Goal: Task Accomplishment & Management: Complete application form

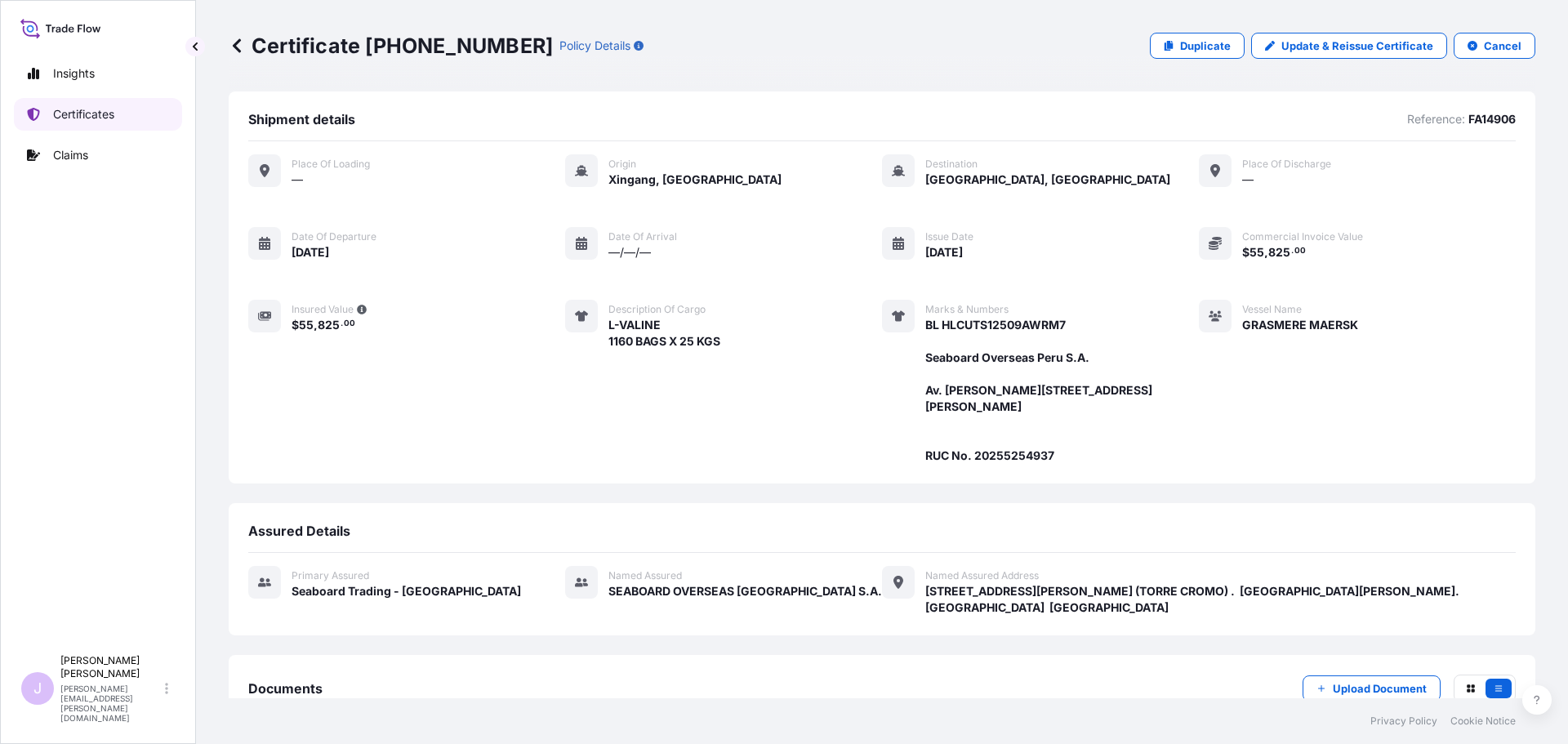
click at [111, 116] on p "Certificates" at bounding box center [84, 115] width 61 height 17
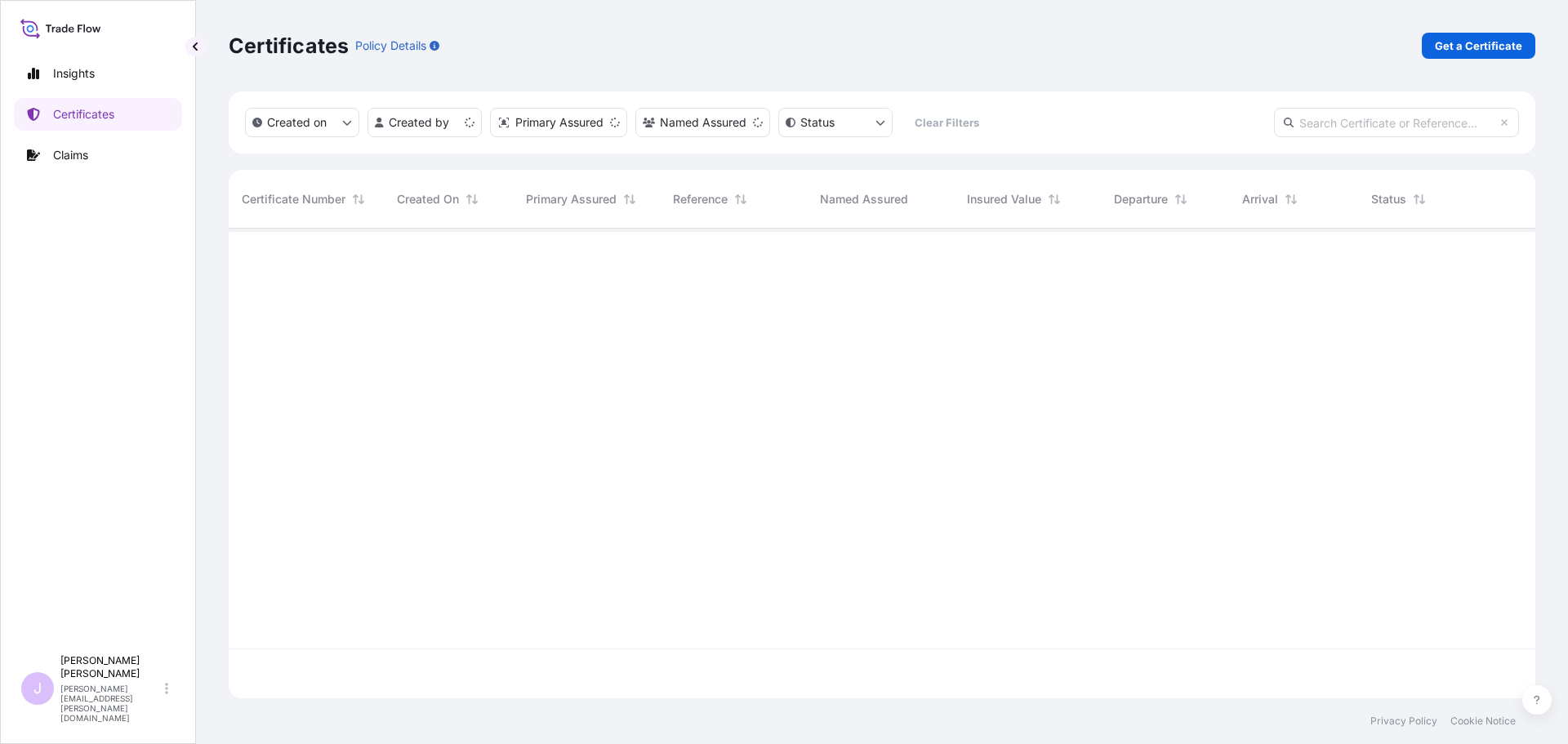
scroll to position [467, 1295]
click at [1472, 41] on p "Get a Certificate" at bounding box center [1478, 46] width 87 height 17
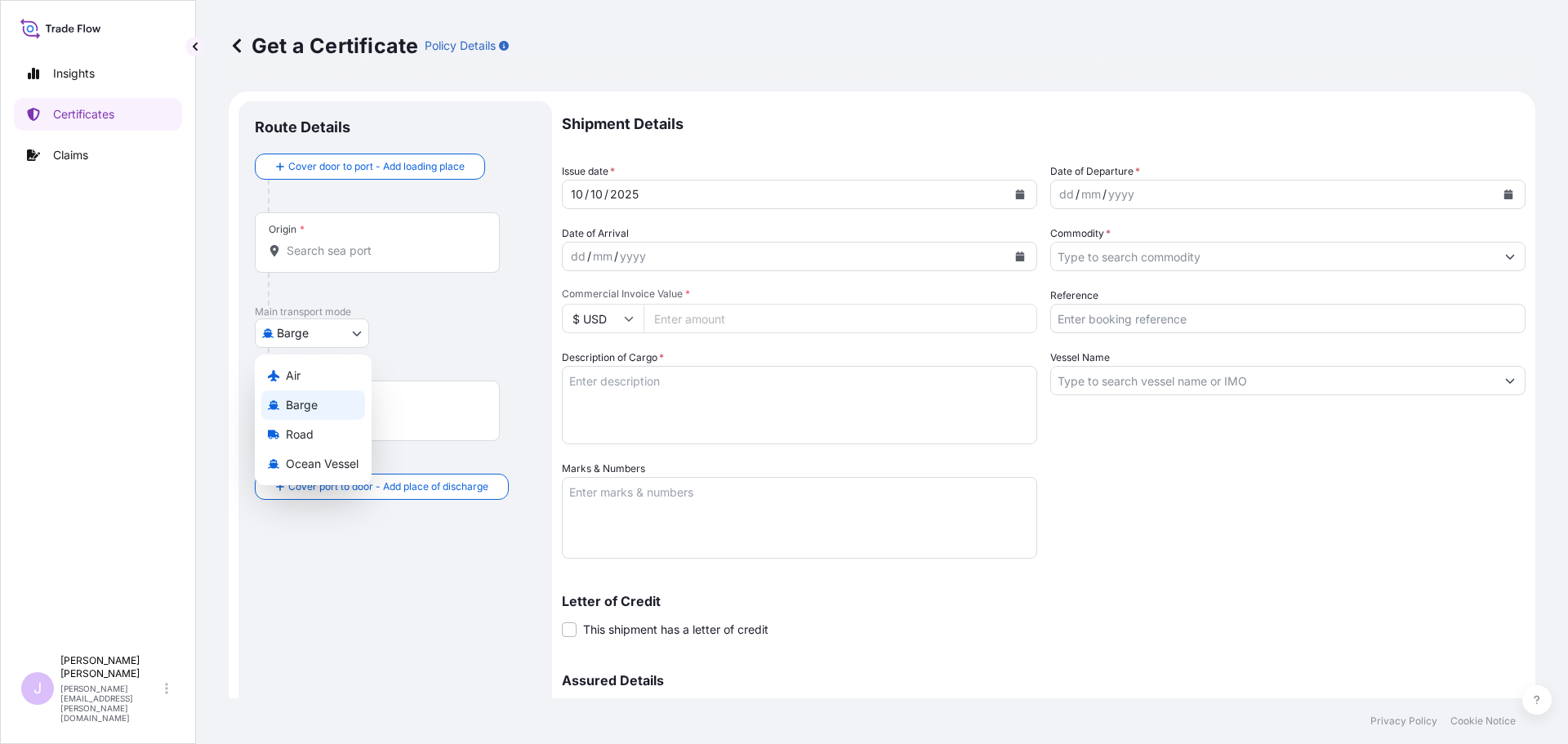
click at [357, 332] on body "Insights Certificates Claims J [PERSON_NAME] [PERSON_NAME][EMAIL_ADDRESS][PERSO…" at bounding box center [784, 372] width 1568 height 744
click at [323, 459] on span "Ocean Vessel" at bounding box center [322, 464] width 73 height 17
select select "Ocean Vessel"
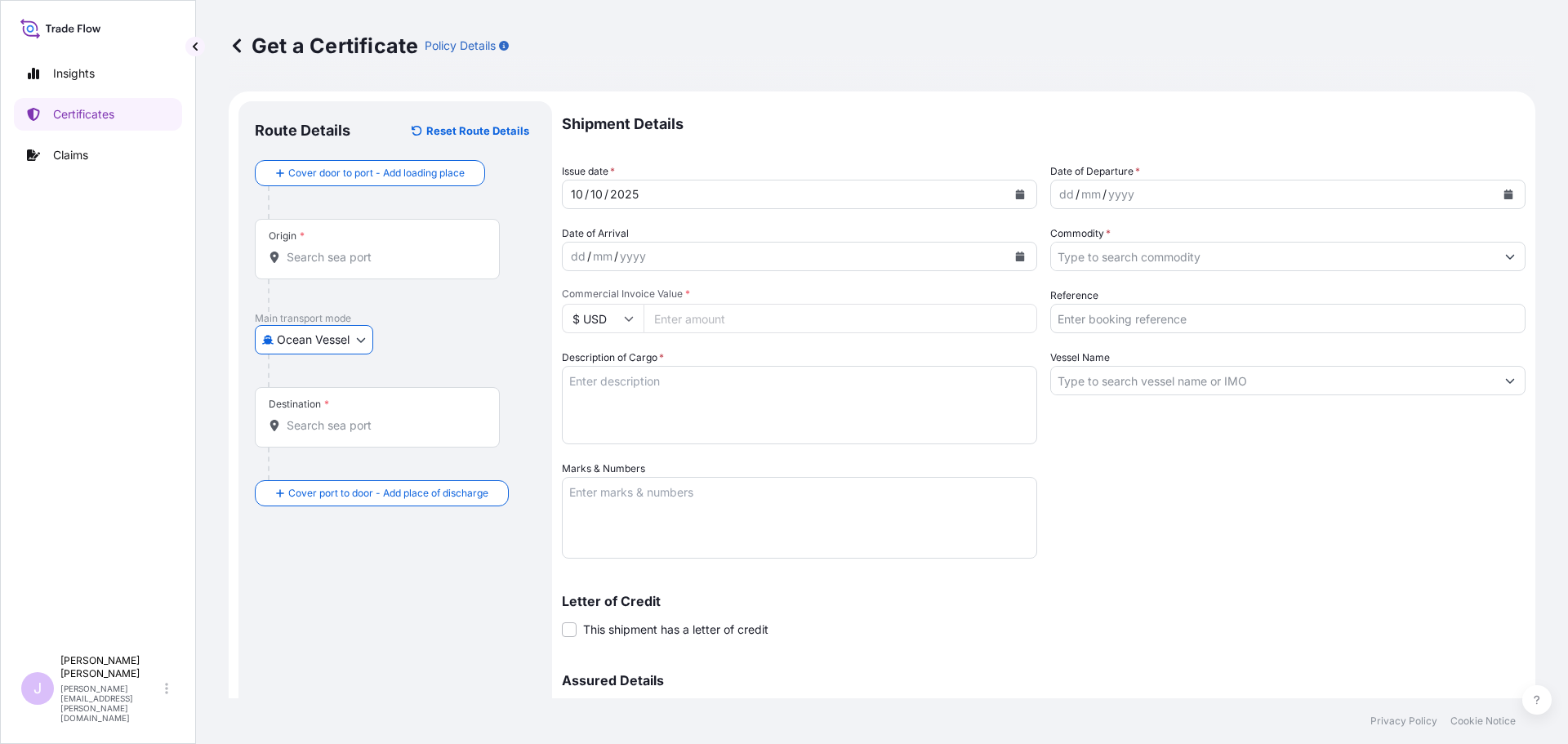
click at [394, 266] on div "Origin *" at bounding box center [377, 249] width 245 height 61
click at [394, 266] on input "Origin *" at bounding box center [383, 257] width 193 height 17
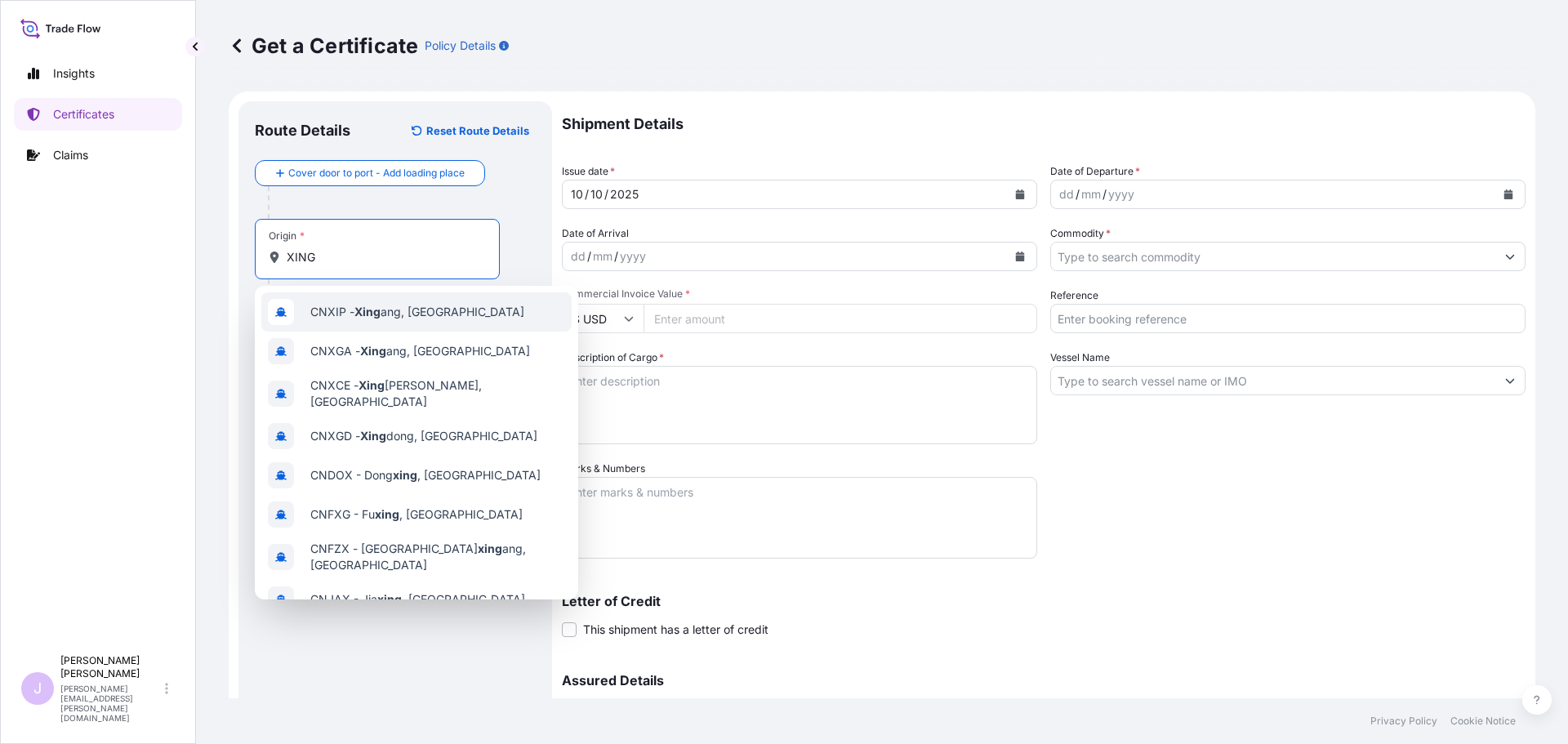
click at [399, 310] on span "CNXIP - Xing ang, [GEOGRAPHIC_DATA]" at bounding box center [418, 312] width 214 height 17
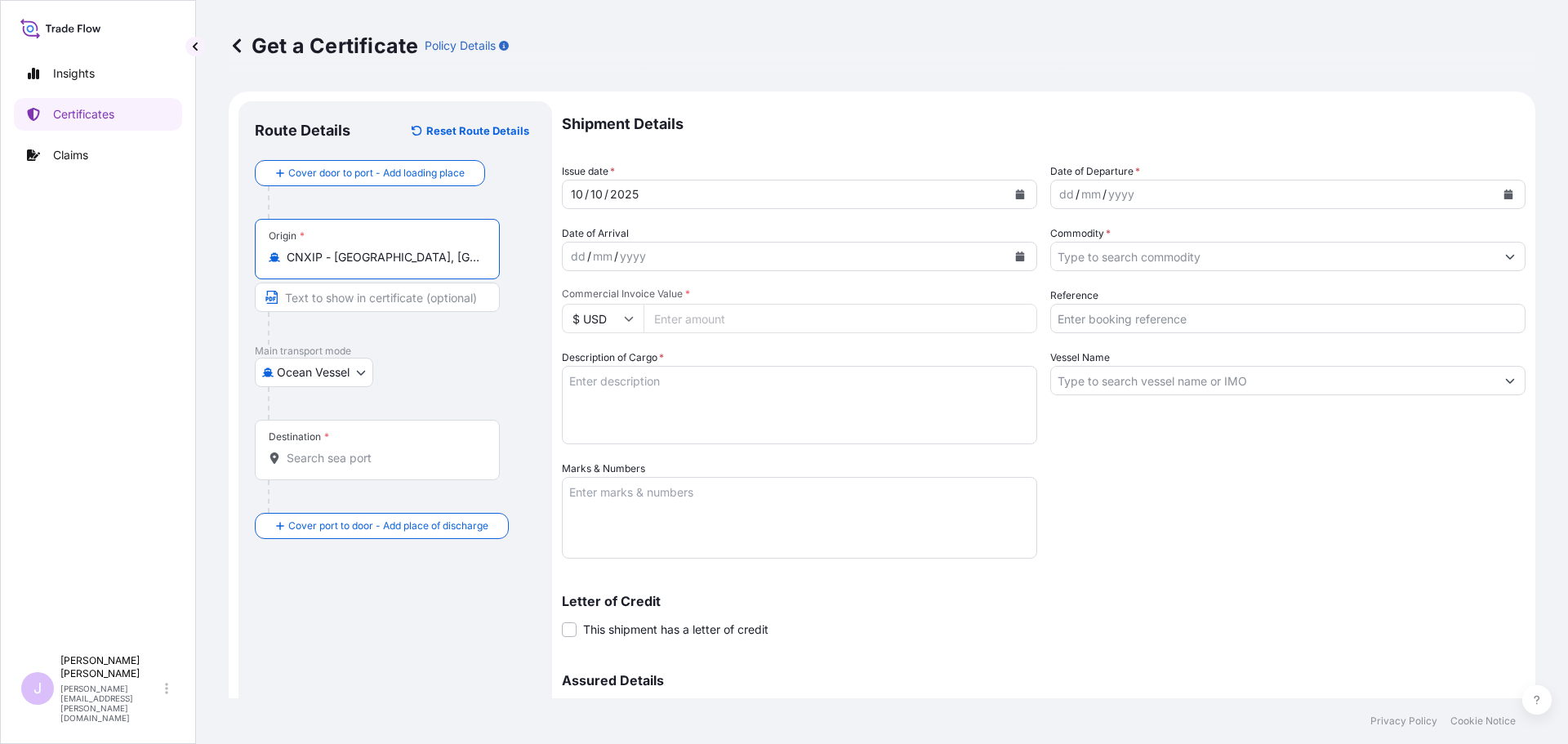
type input "CNXIP - [GEOGRAPHIC_DATA], [GEOGRAPHIC_DATA]"
drag, startPoint x: 331, startPoint y: 492, endPoint x: 334, endPoint y: 464, distance: 28.2
click at [331, 487] on div at bounding box center [384, 496] width 232 height 32
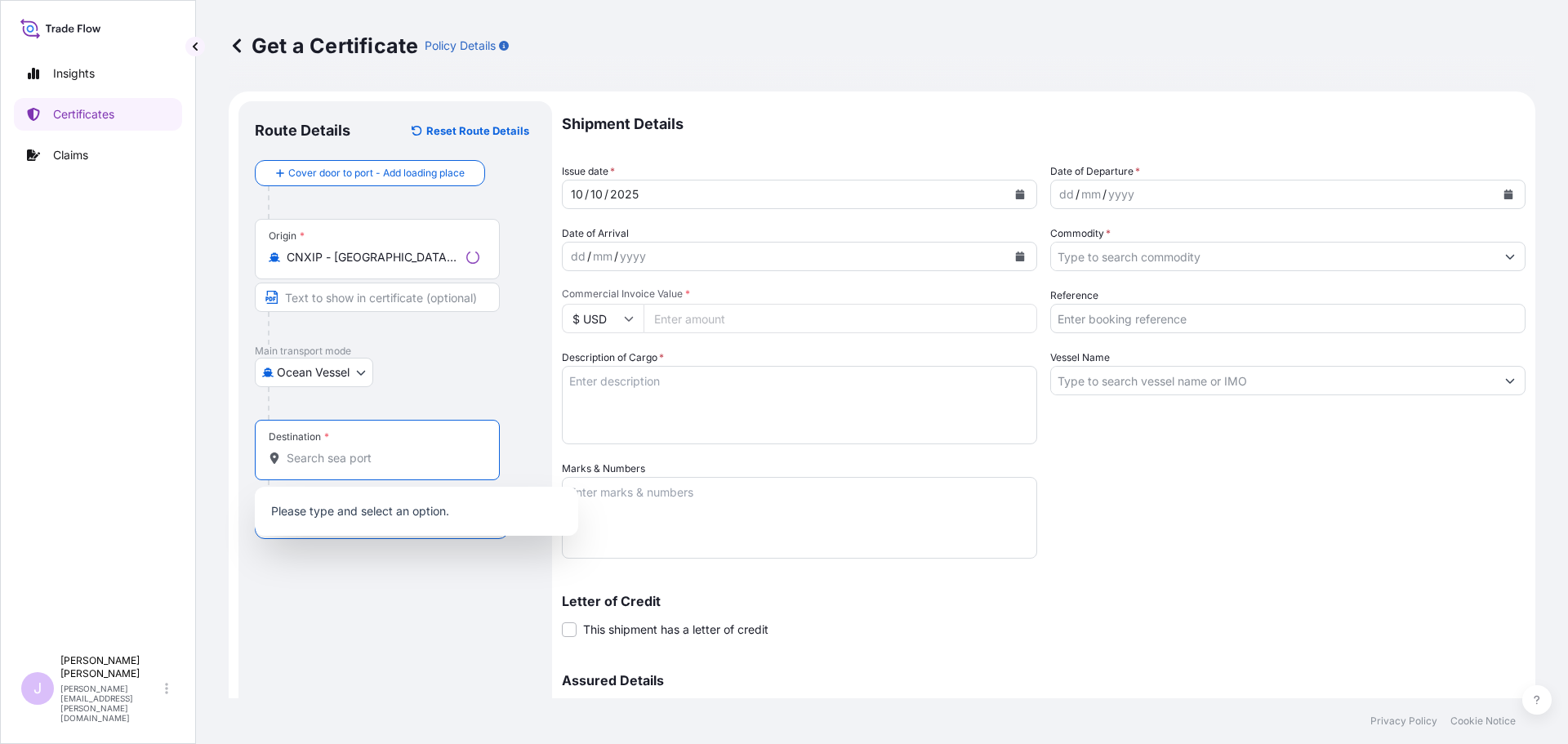
click at [334, 464] on input "Destination *" at bounding box center [383, 458] width 193 height 17
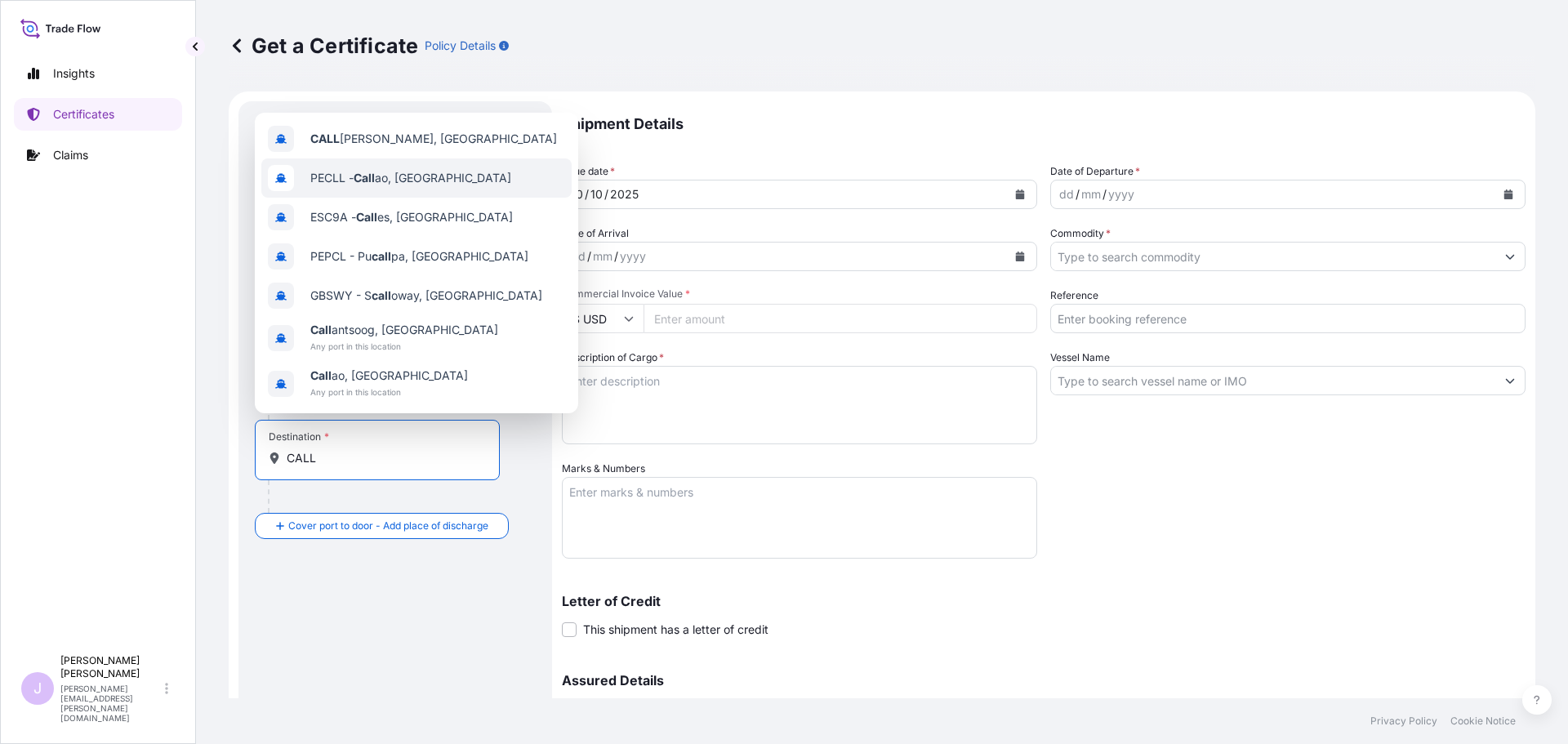
click at [390, 176] on span "PECLL - Call ao, [GEOGRAPHIC_DATA]" at bounding box center [411, 179] width 201 height 17
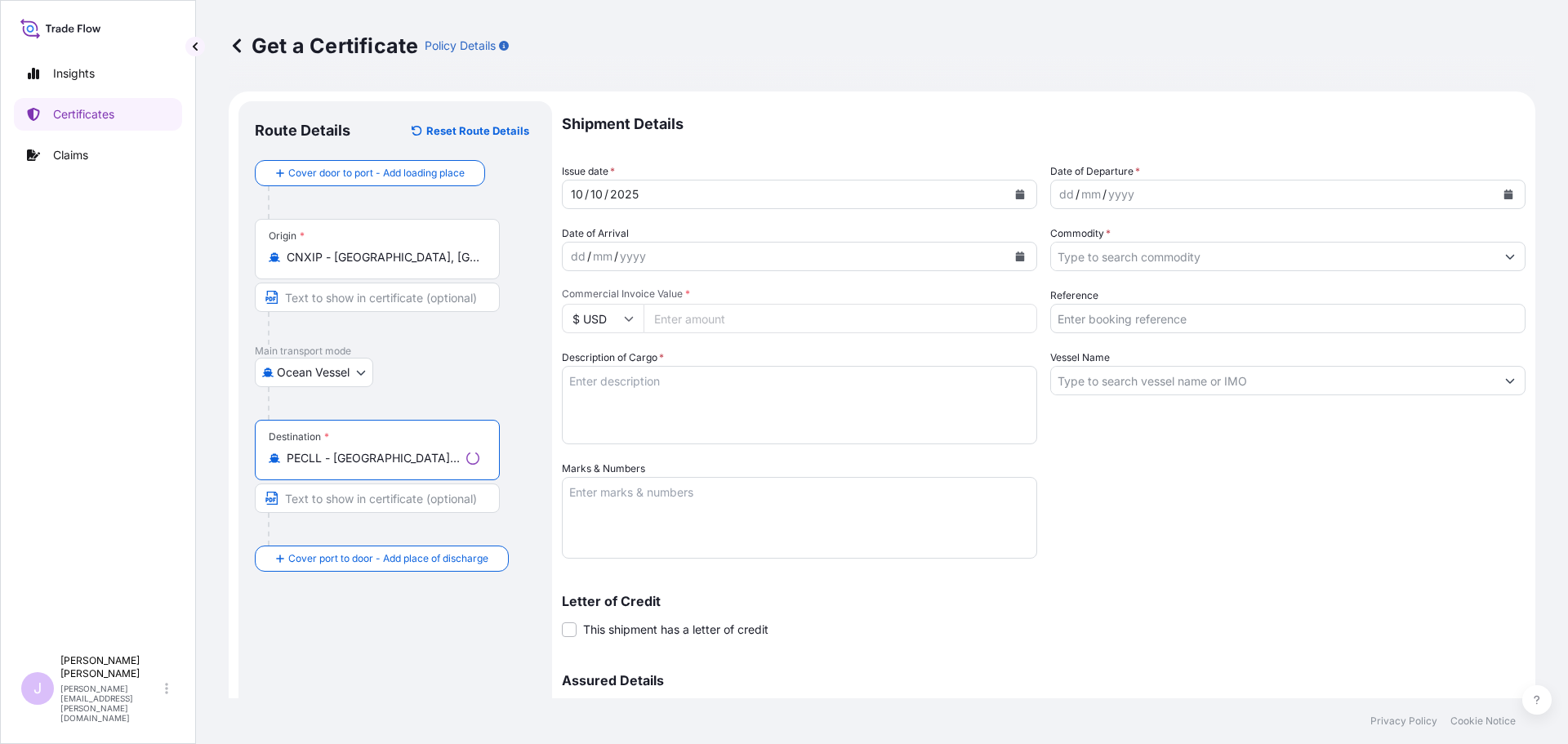
type input "PECLL - [GEOGRAPHIC_DATA], [GEOGRAPHIC_DATA]"
click at [1075, 260] on input "Commodity *" at bounding box center [1273, 256] width 444 height 29
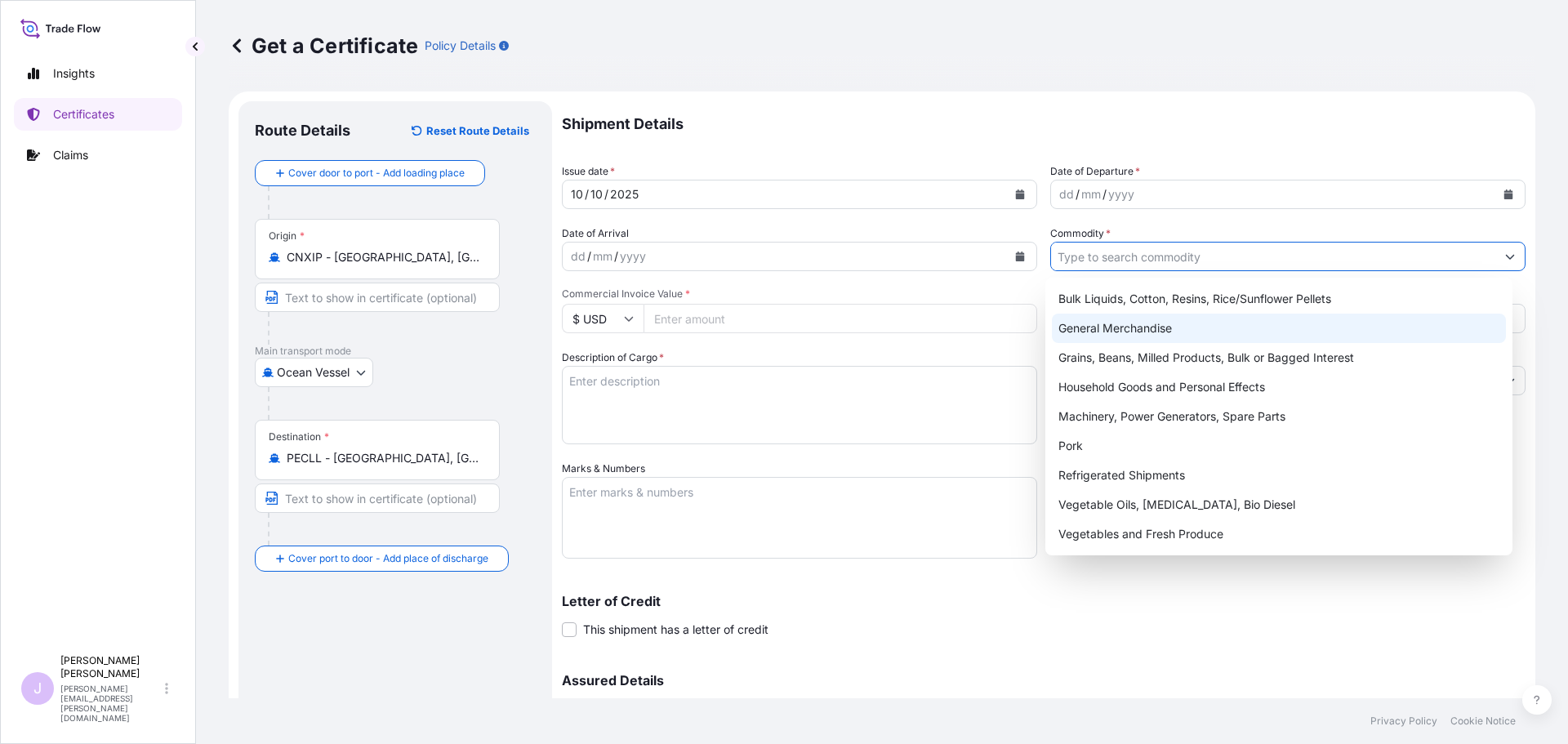
click at [1105, 322] on div "General Merchandise" at bounding box center [1280, 328] width 455 height 29
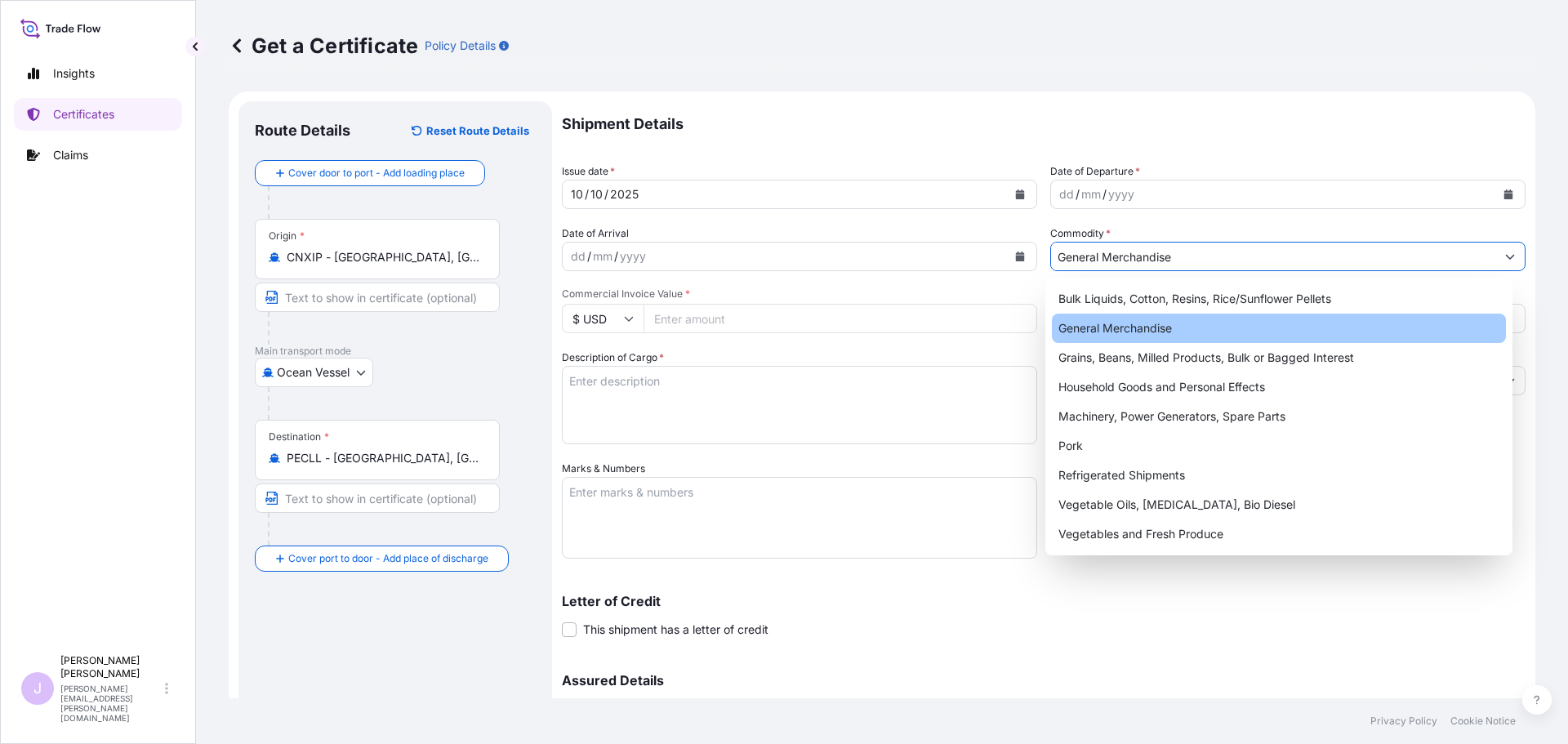
type input "General Merchandise"
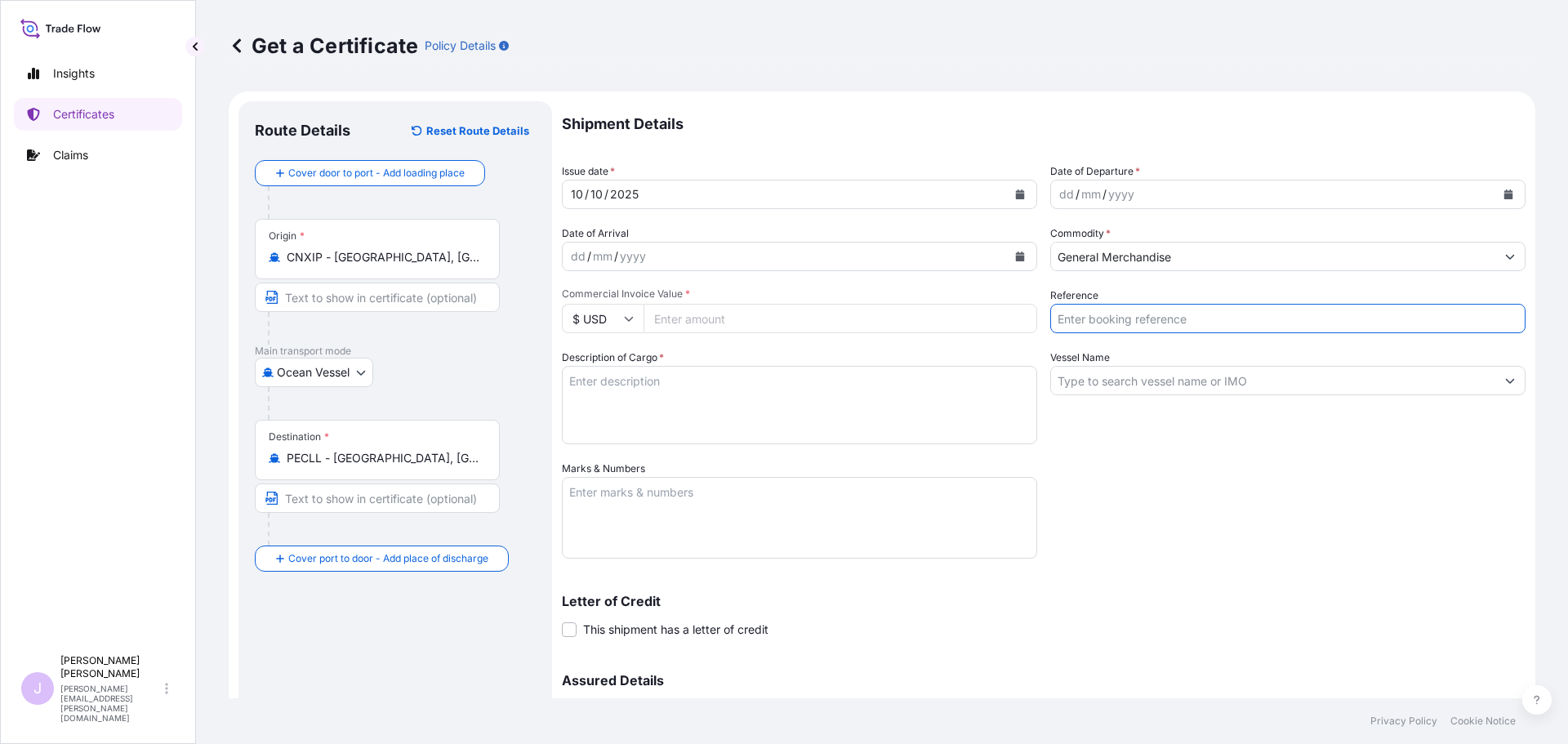
click at [1105, 322] on input "Reference" at bounding box center [1288, 318] width 475 height 29
type input "FA14908"
click at [1175, 376] on input "Vessel Name" at bounding box center [1273, 380] width 444 height 29
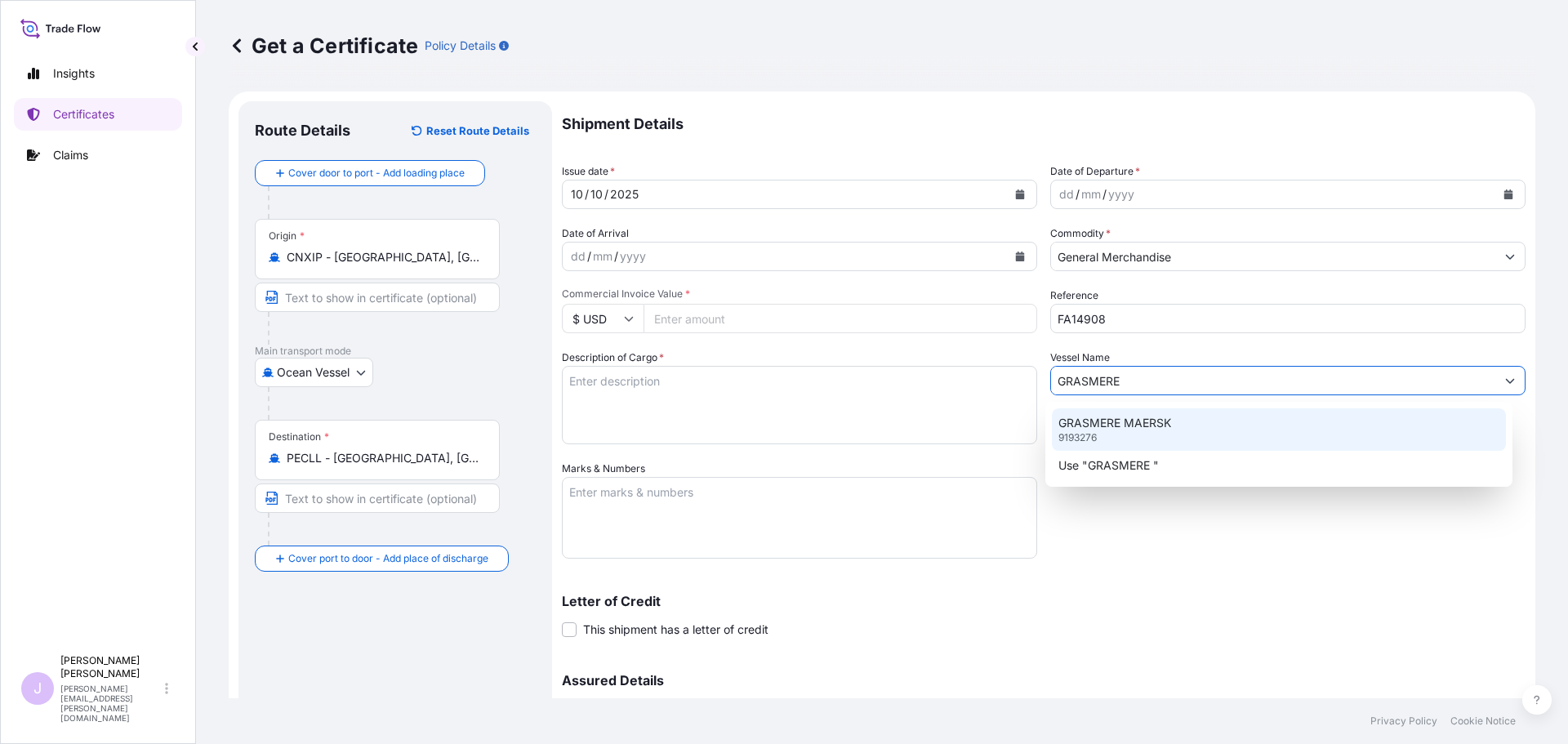
click at [1161, 421] on p "GRASMERE MAERSK" at bounding box center [1115, 423] width 113 height 17
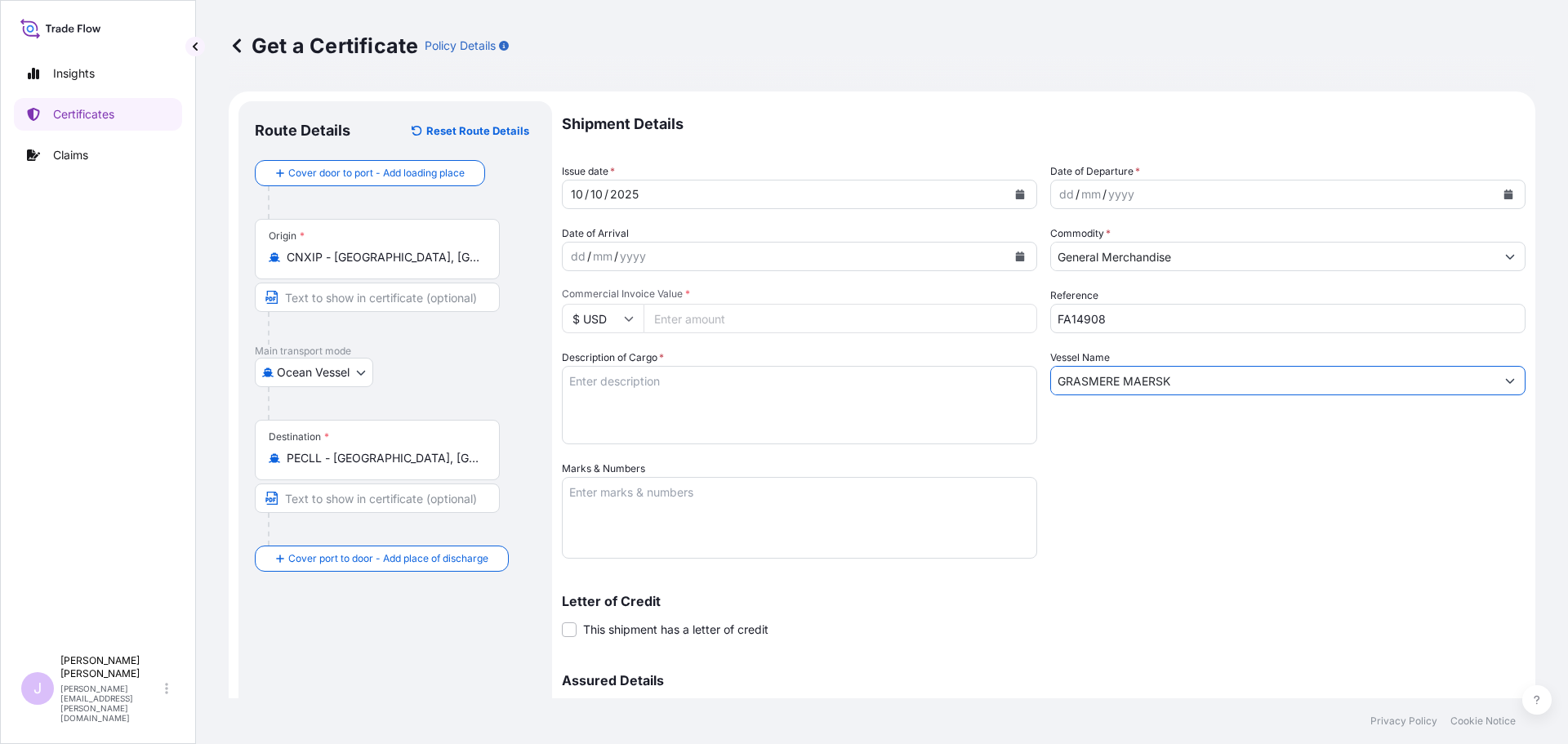
type input "GRASMERE MAERSK"
click at [685, 384] on textarea "Description of Cargo *" at bounding box center [800, 405] width 475 height 78
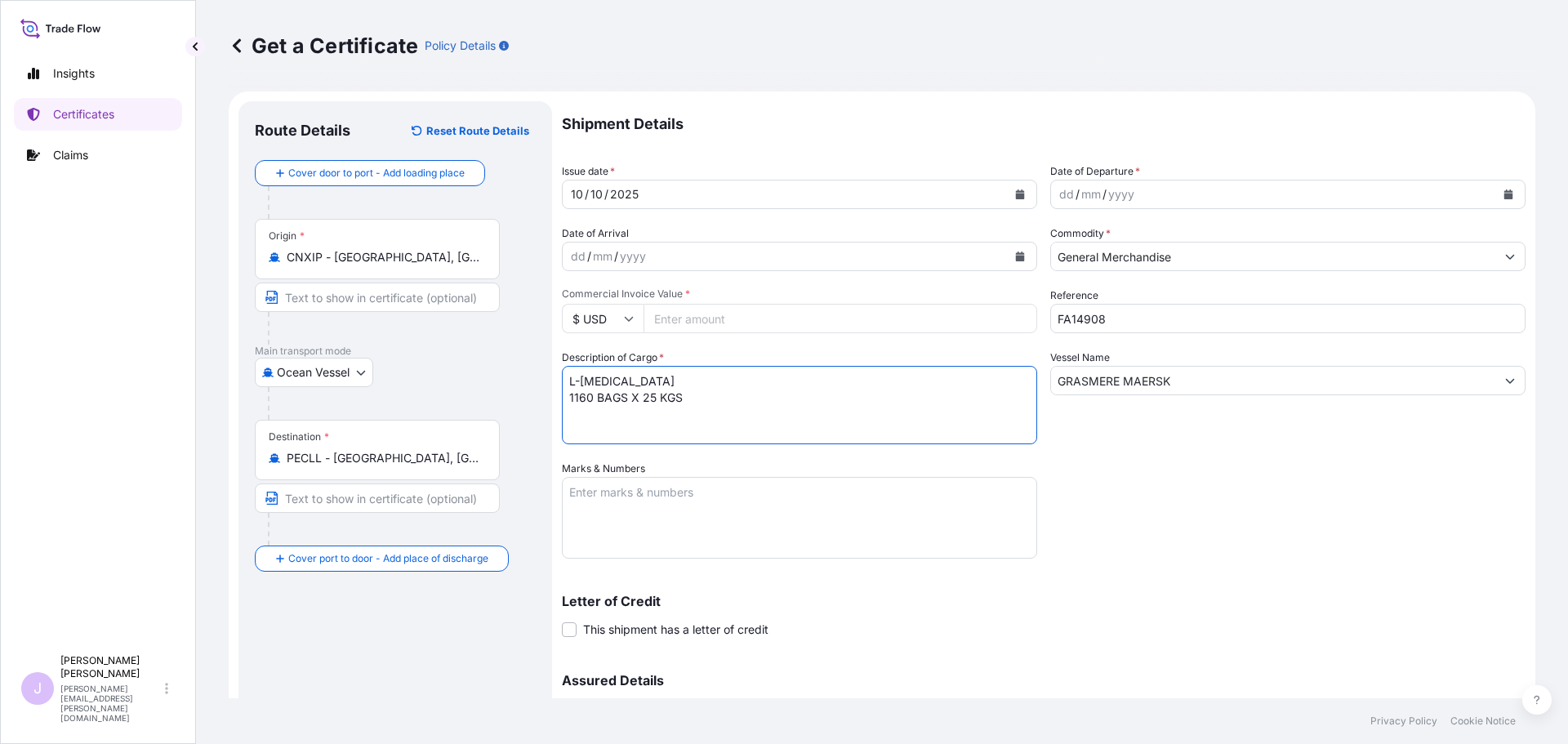
type textarea "L-[MEDICAL_DATA] 1160 BAGS X 25 KGS"
click at [626, 499] on textarea "Marks & Numbers" at bounding box center [800, 517] width 475 height 81
click at [651, 524] on textarea "BL HLCUTS12509AWRI2" at bounding box center [800, 517] width 475 height 81
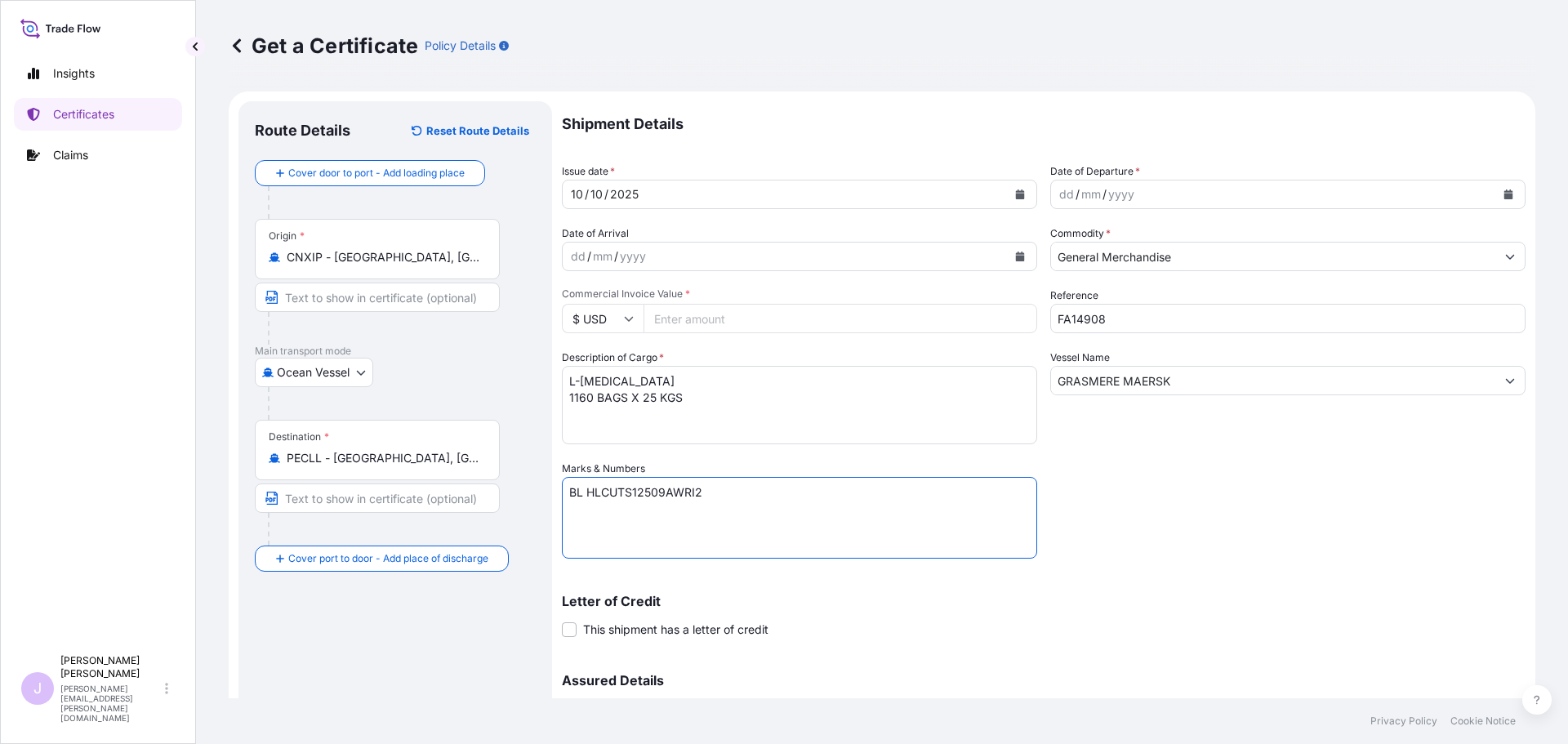
paste textarea "Seaboard Overseas [GEOGRAPHIC_DATA] S.A. Av. [PERSON_NAME][STREET_ADDRESS][PERS…"
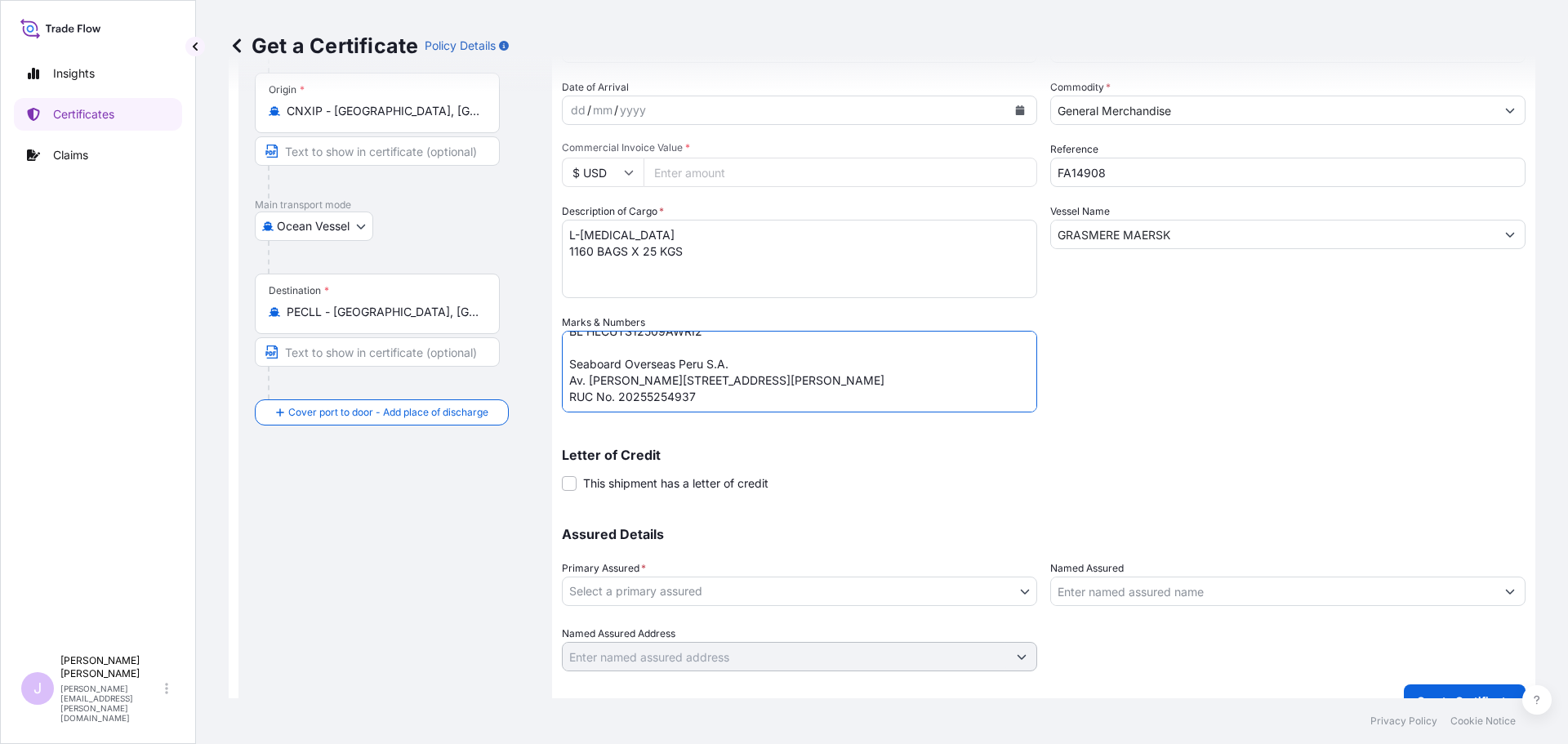
scroll to position [174, 0]
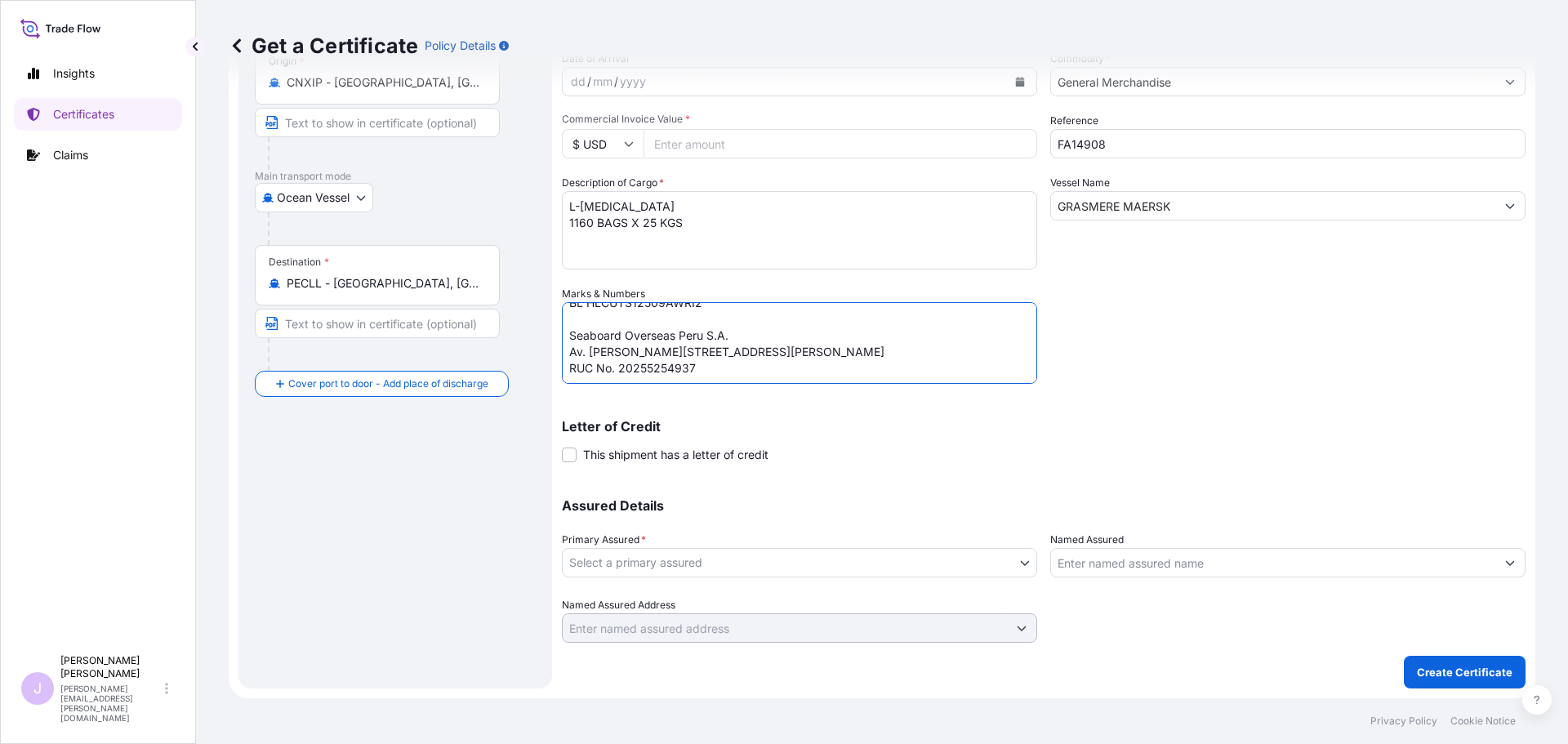
type textarea "BL HLCUTS12509AWRI2 Seaboard Overseas Peru S.A. Av. [PERSON_NAME][STREET_ADDRES…"
click at [1426, 656] on button "Create Certificate" at bounding box center [1465, 672] width 122 height 32
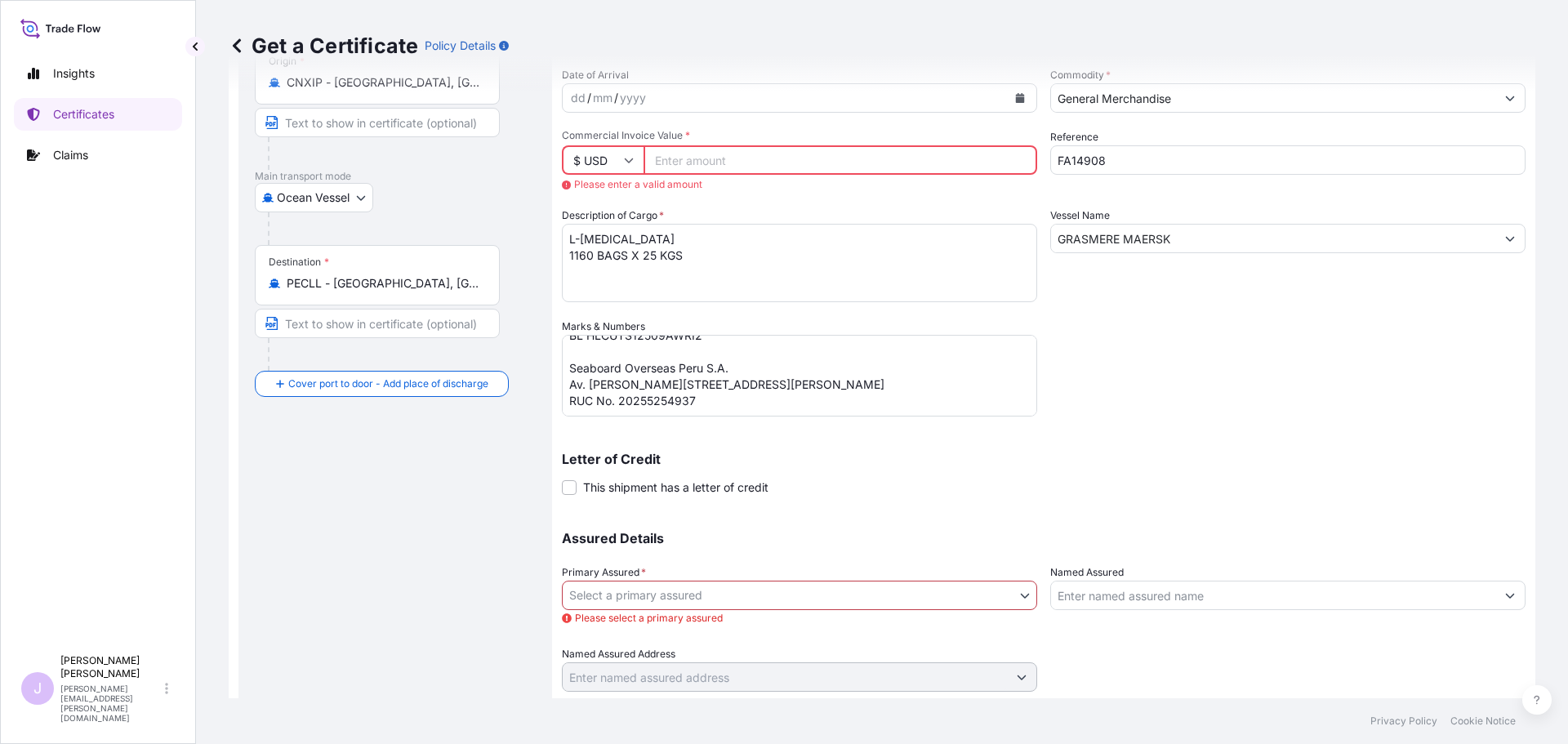
click at [989, 610] on span "Please select a primary assured" at bounding box center [800, 619] width 475 height 17
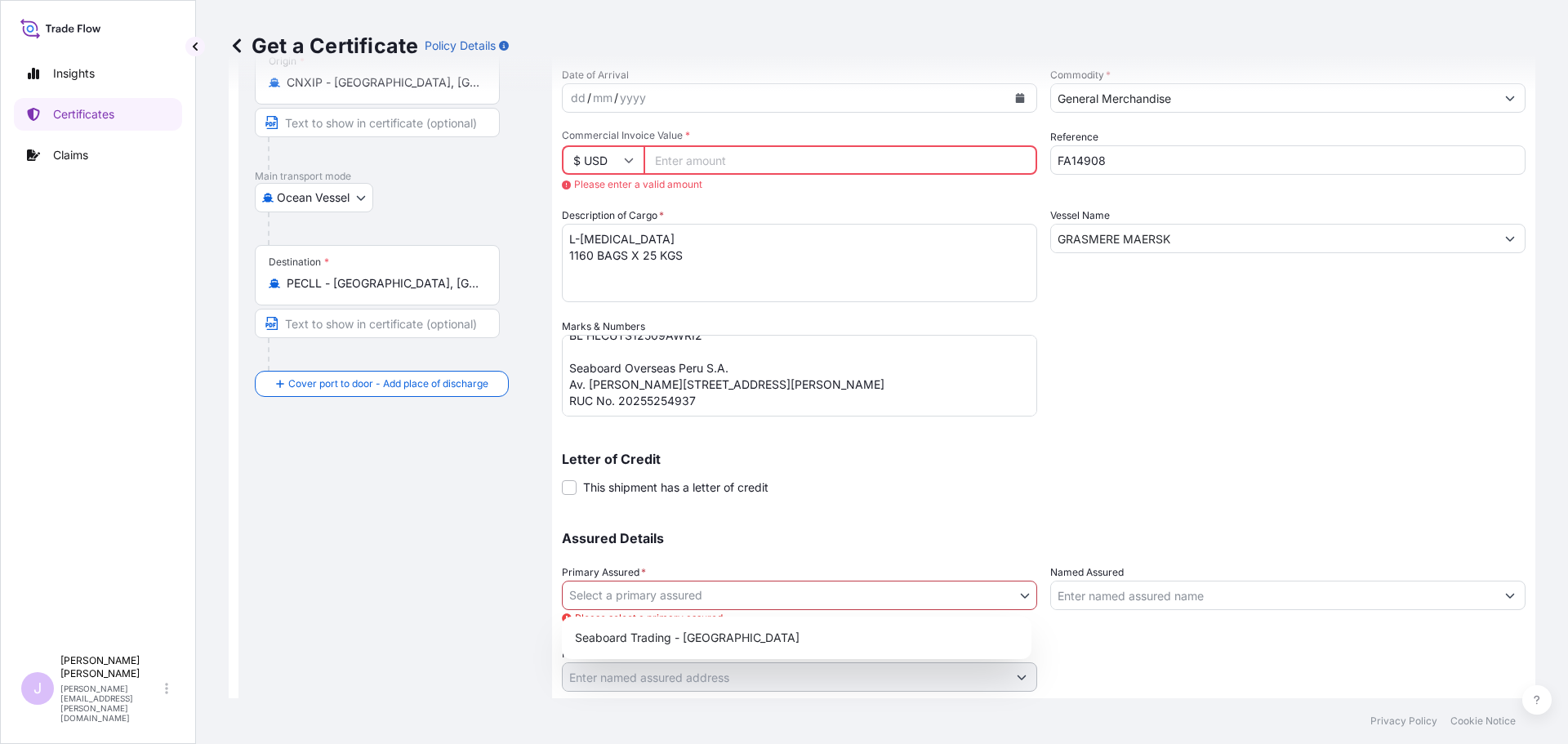
click at [983, 600] on body "Insights Certificates Claims J [PERSON_NAME] [PERSON_NAME][EMAIL_ADDRESS][PERSO…" at bounding box center [784, 372] width 1568 height 744
click at [909, 631] on div "Seaboard Trading - [GEOGRAPHIC_DATA]" at bounding box center [796, 637] width 457 height 29
select select "31639"
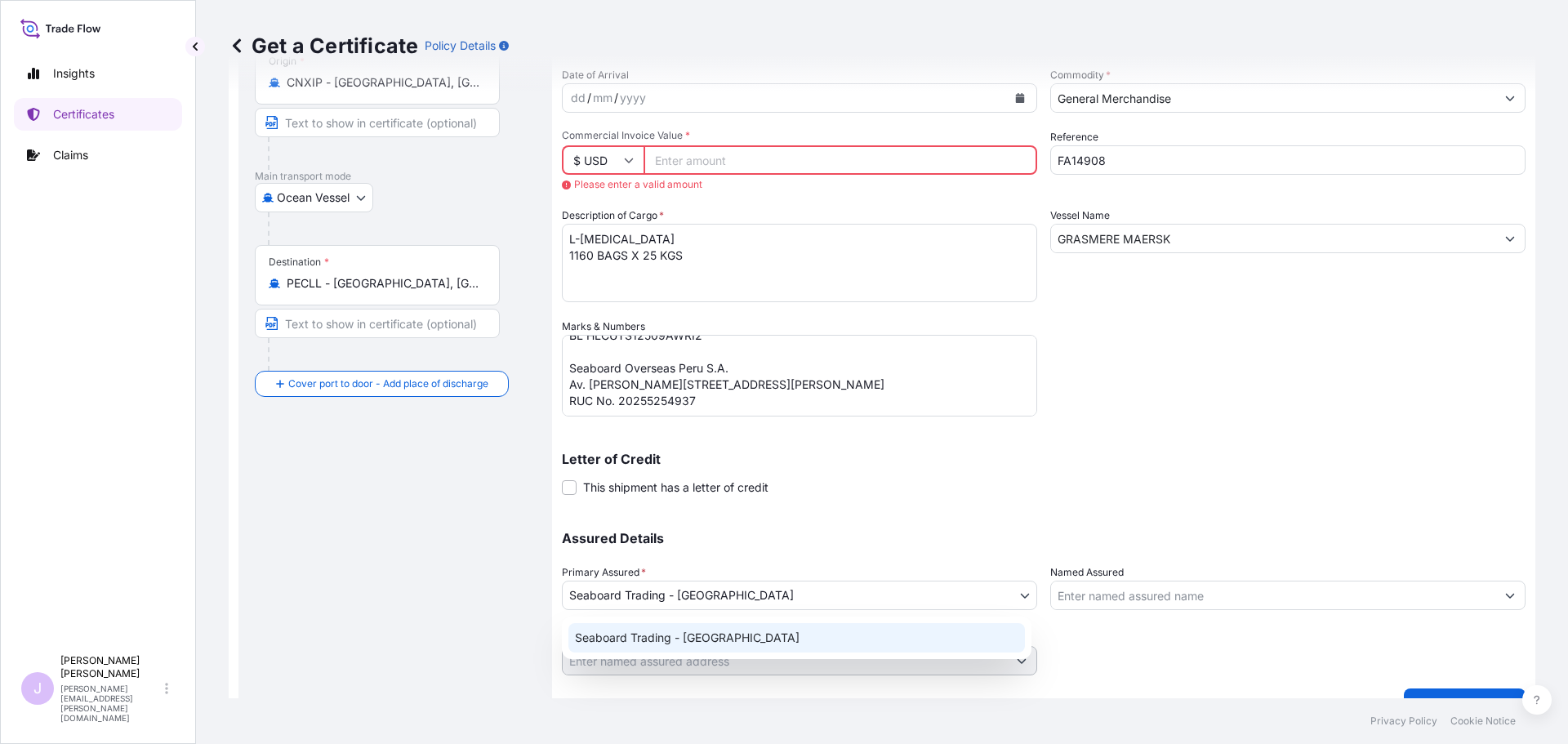
click at [1061, 609] on input "Named Assured" at bounding box center [1273, 595] width 444 height 29
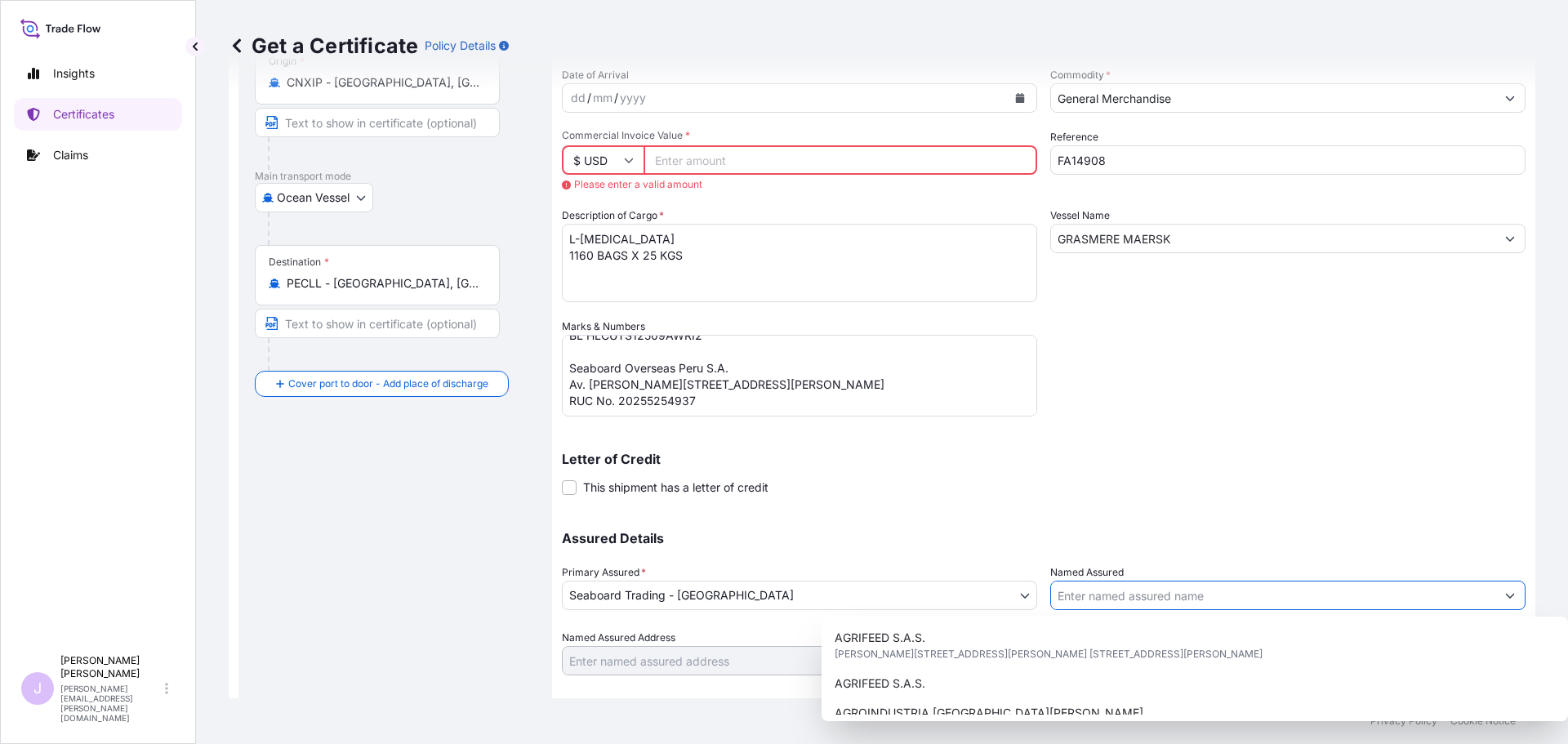
click at [1088, 595] on input "Named Assured" at bounding box center [1273, 595] width 444 height 29
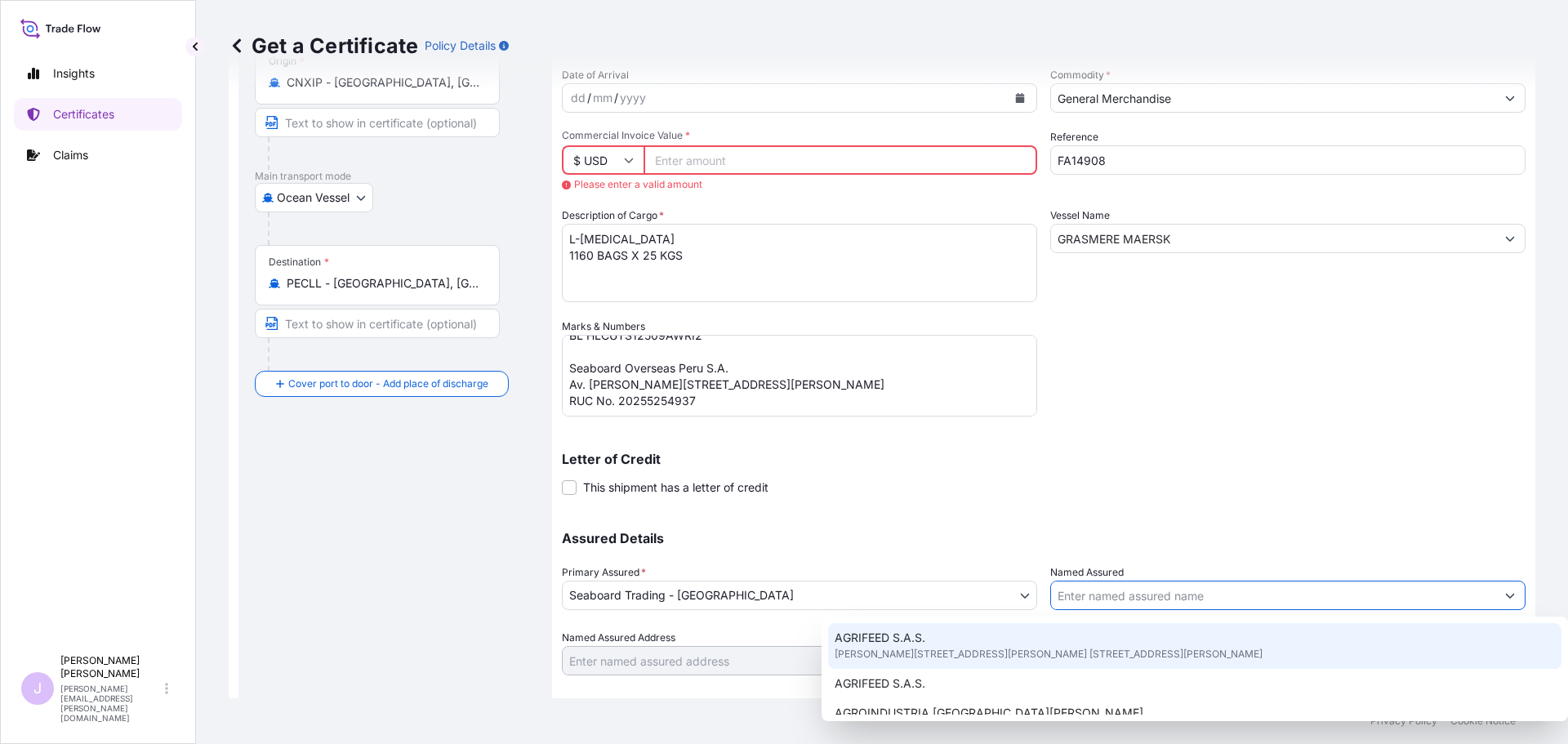
click at [1120, 601] on input "Named Assured" at bounding box center [1273, 595] width 444 height 29
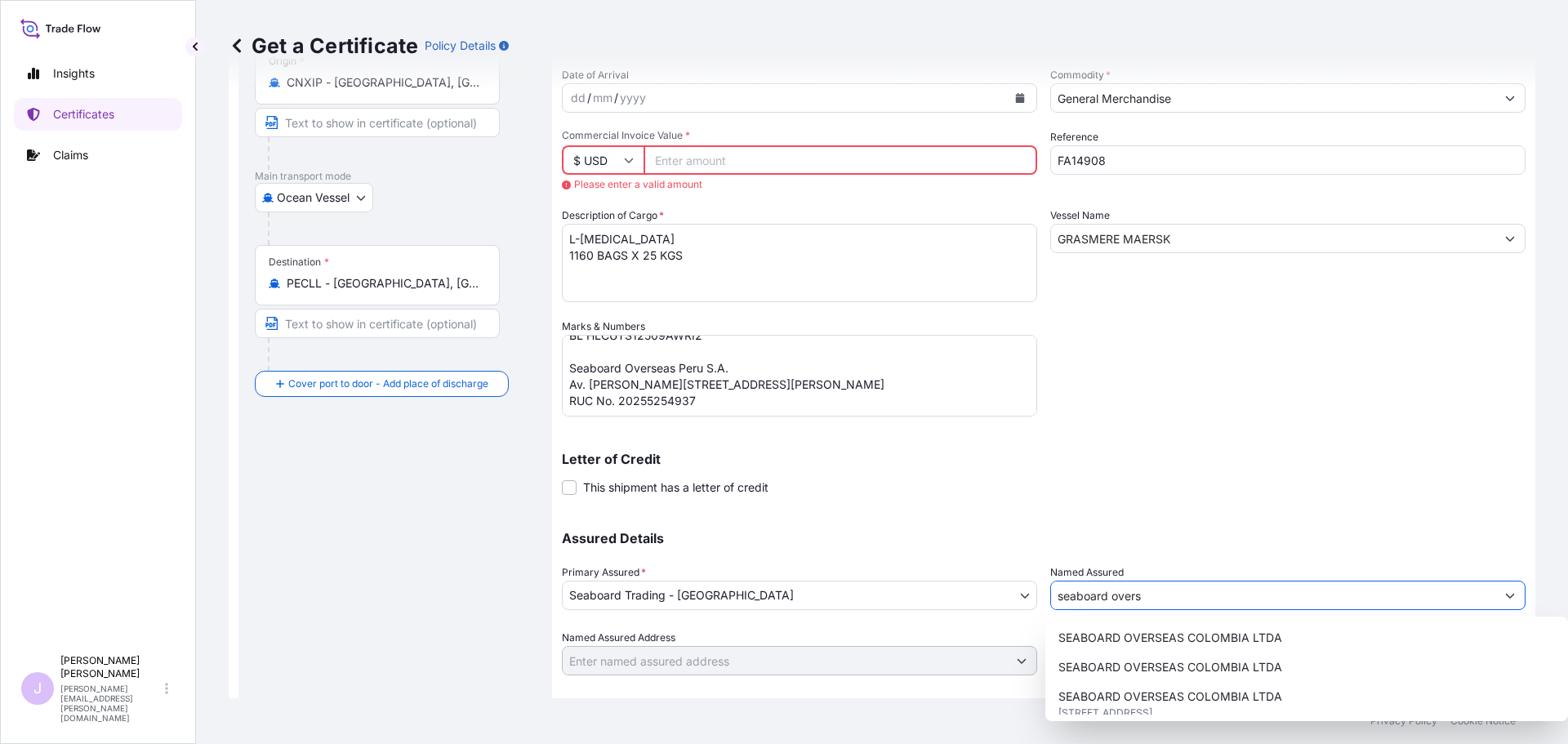
type input "seaboard overs"
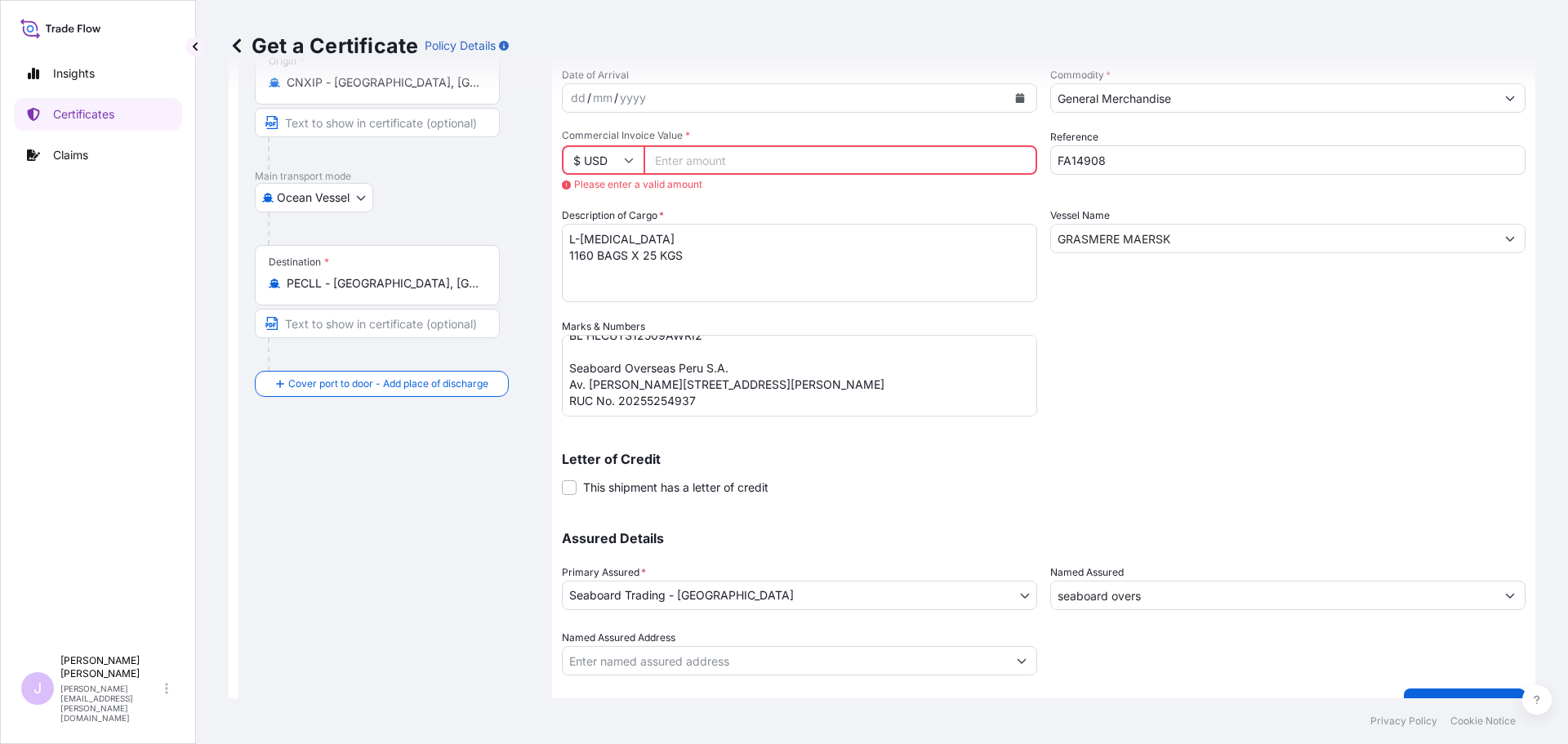
click at [757, 165] on input "Commercial Invoice Value *" at bounding box center [840, 159] width 394 height 29
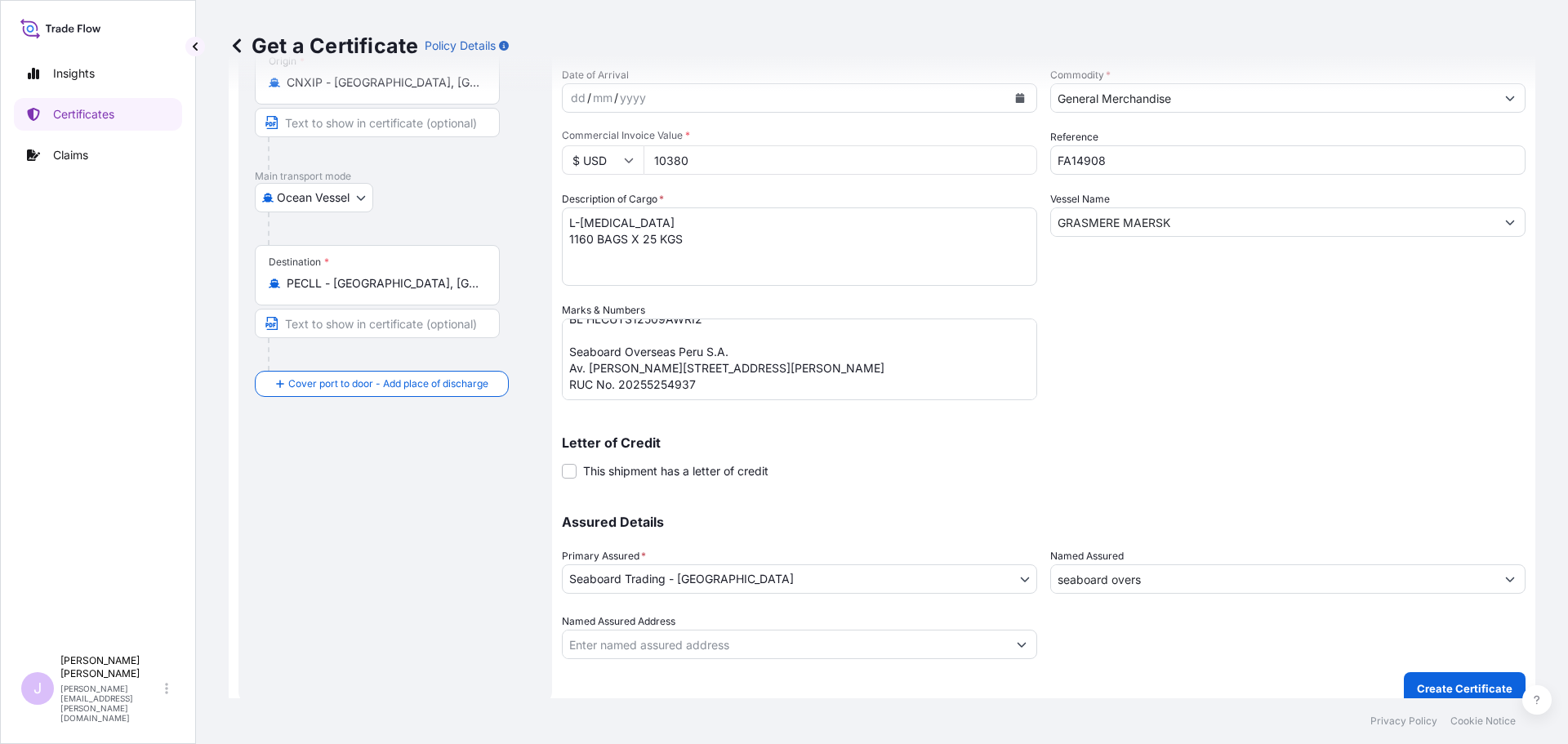
type input "103802"
type input "103802.6"
click at [1183, 571] on input "seaboard overs" at bounding box center [1273, 579] width 444 height 29
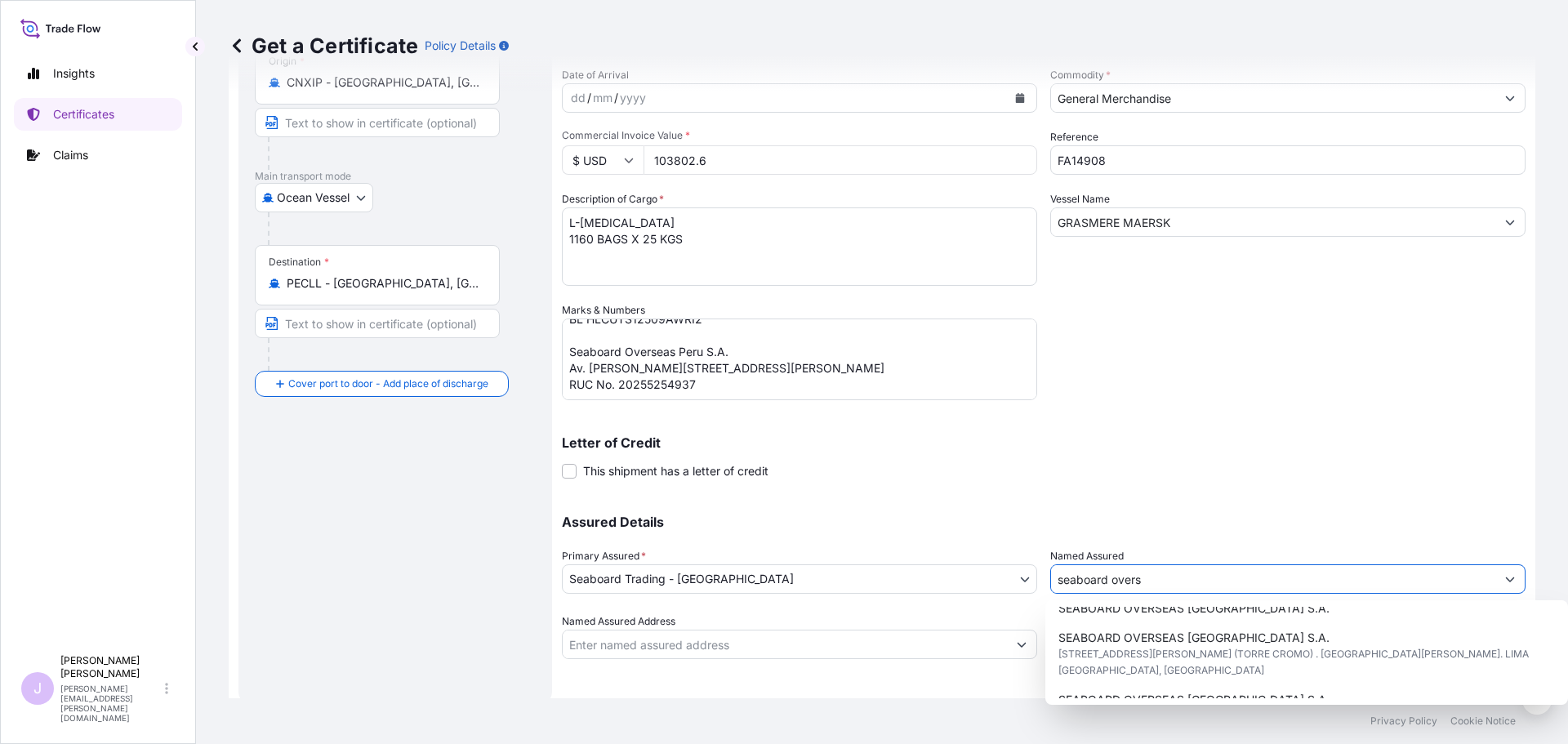
scroll to position [245, 0]
click at [1187, 653] on span "[STREET_ADDRESS][PERSON_NAME] (TORRE CROMO) . [GEOGRAPHIC_DATA][PERSON_NAME]. L…" at bounding box center [1307, 655] width 497 height 32
type input "SEABOARD OVERSEAS [GEOGRAPHIC_DATA] S.A."
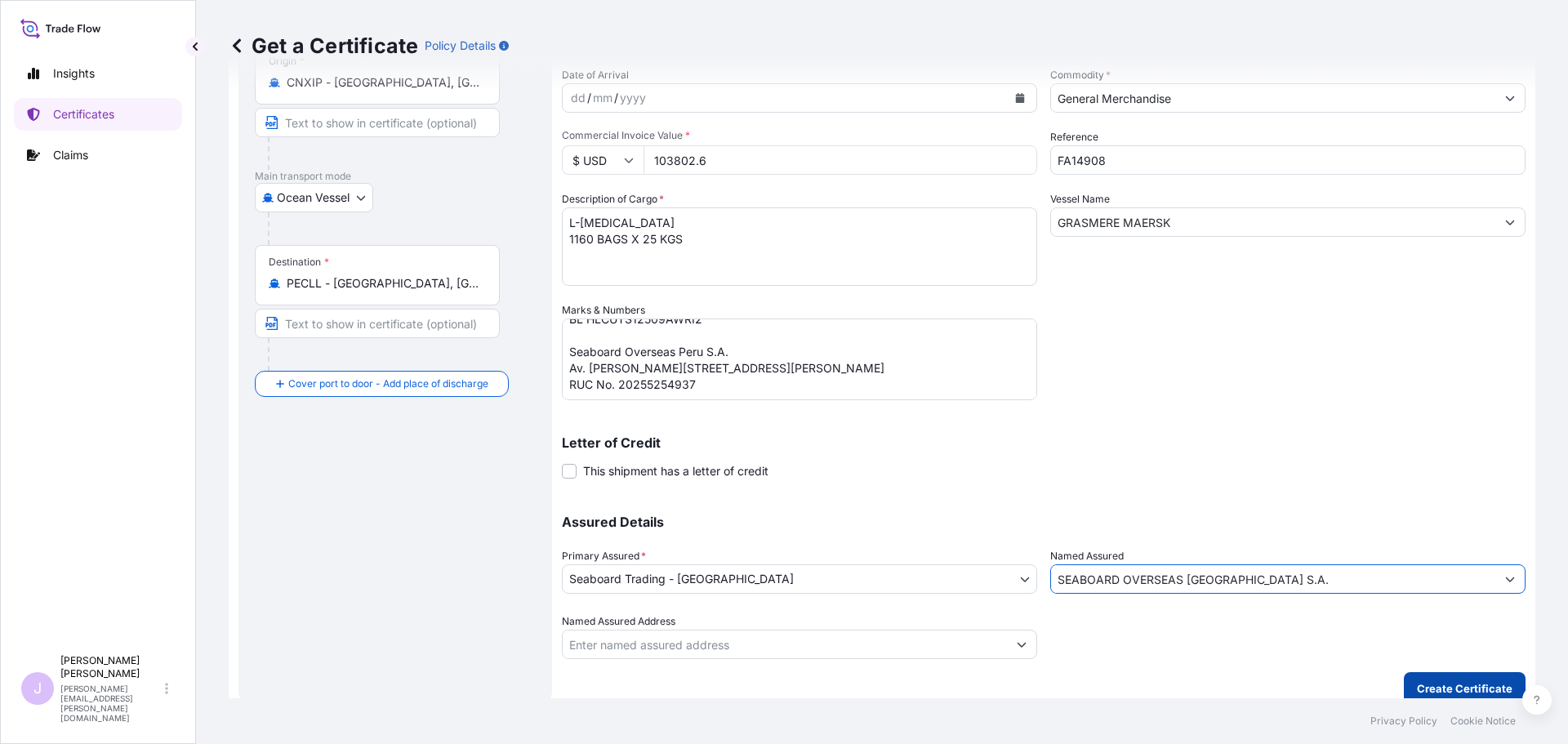
click at [1430, 685] on p "Create Certificate" at bounding box center [1464, 688] width 96 height 17
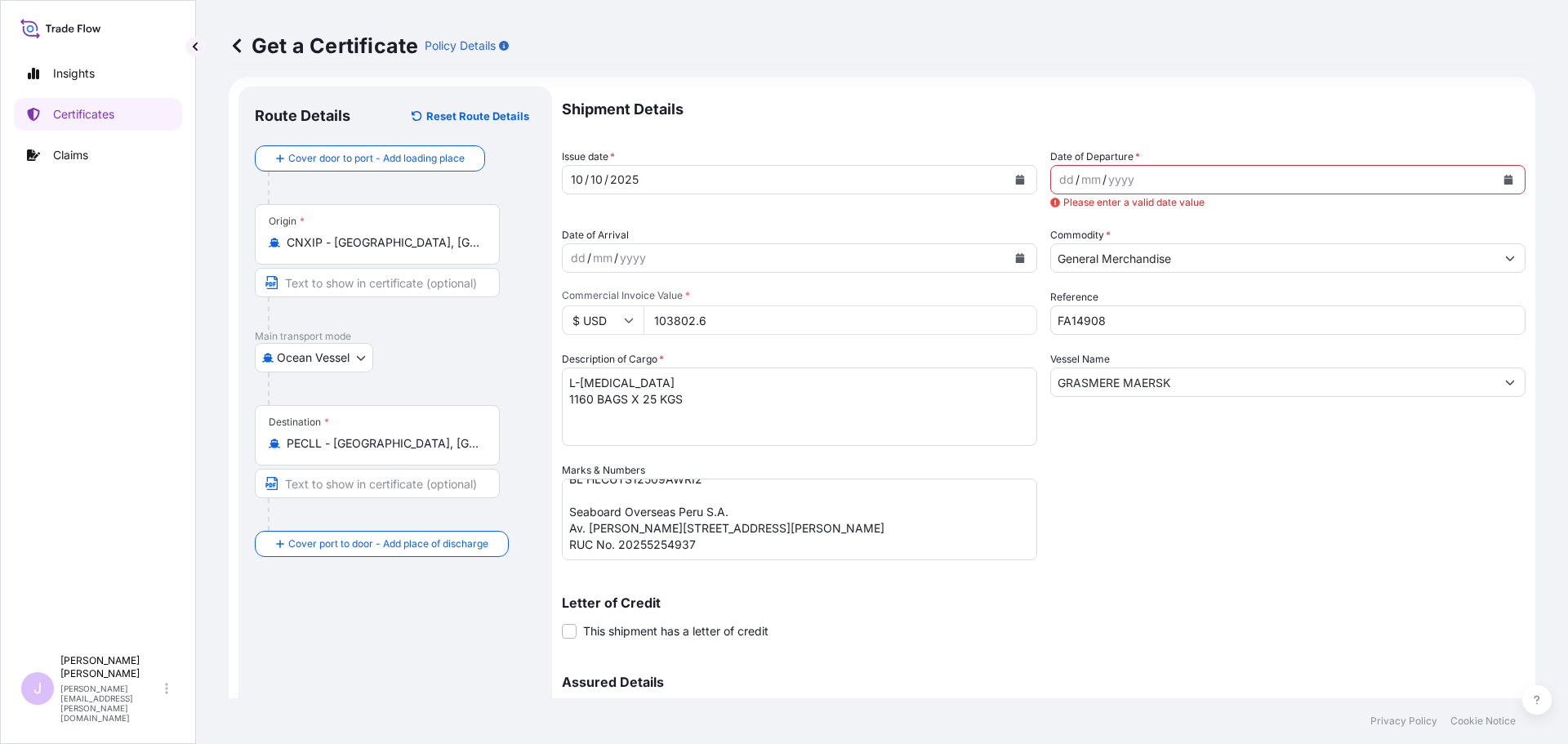
scroll to position [0, 0]
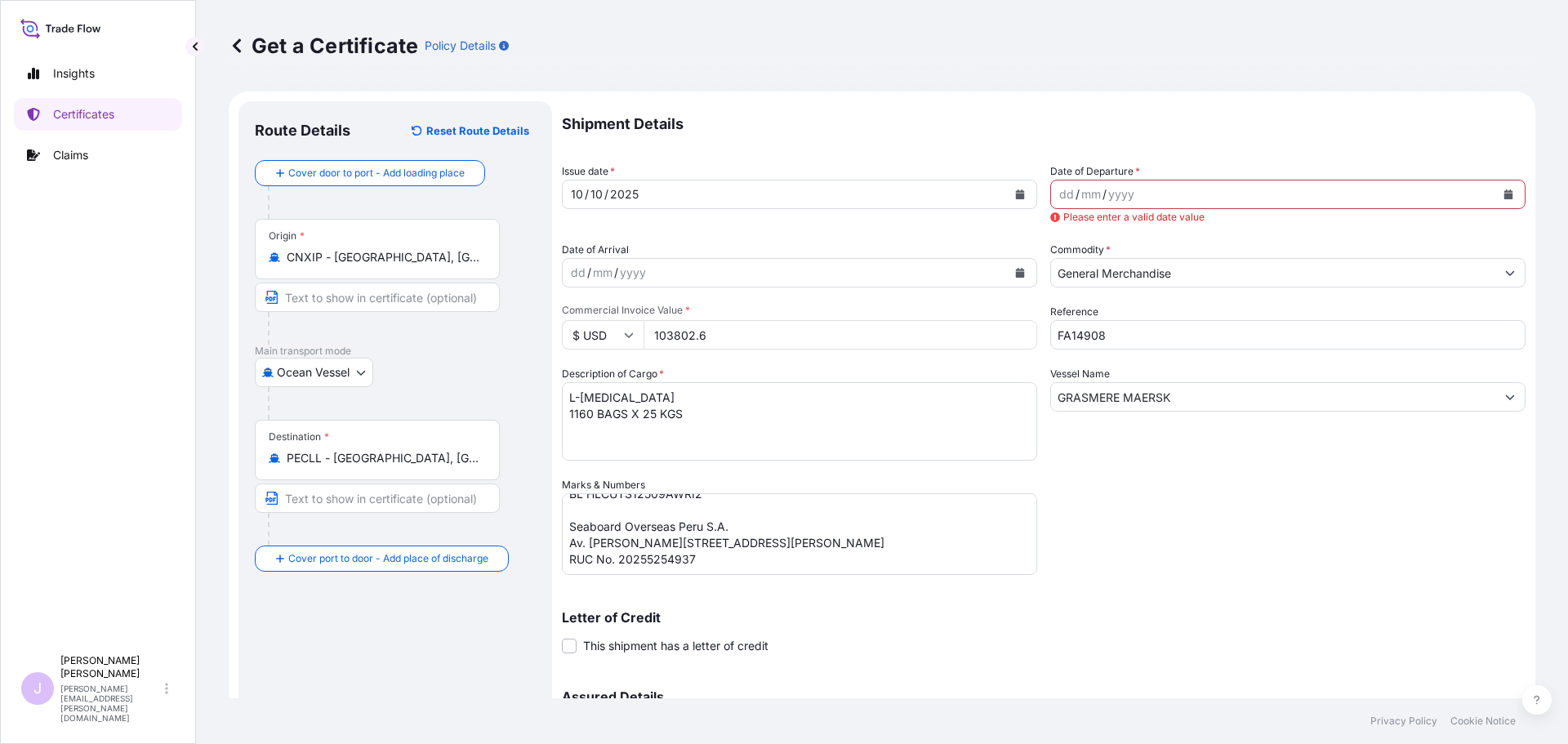
click at [1514, 204] on form "Route Details Reset Route Details Cover door to port - Add loading place Place …" at bounding box center [882, 490] width 1307 height 798
click at [1505, 198] on icon "Calendar" at bounding box center [1509, 194] width 9 height 10
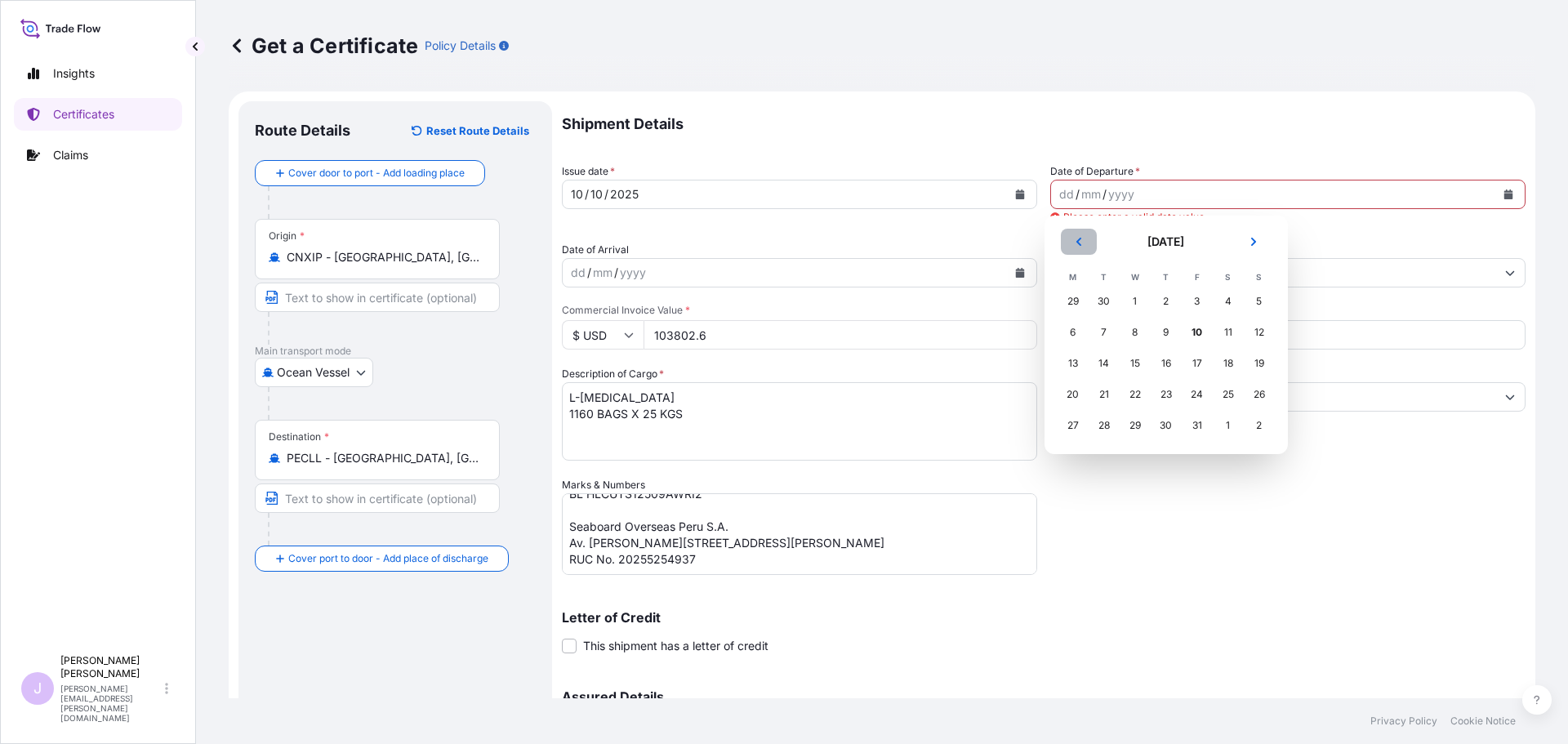
click at [1081, 237] on icon "Previous" at bounding box center [1079, 242] width 10 height 10
click at [1231, 399] on div "27" at bounding box center [1227, 394] width 29 height 29
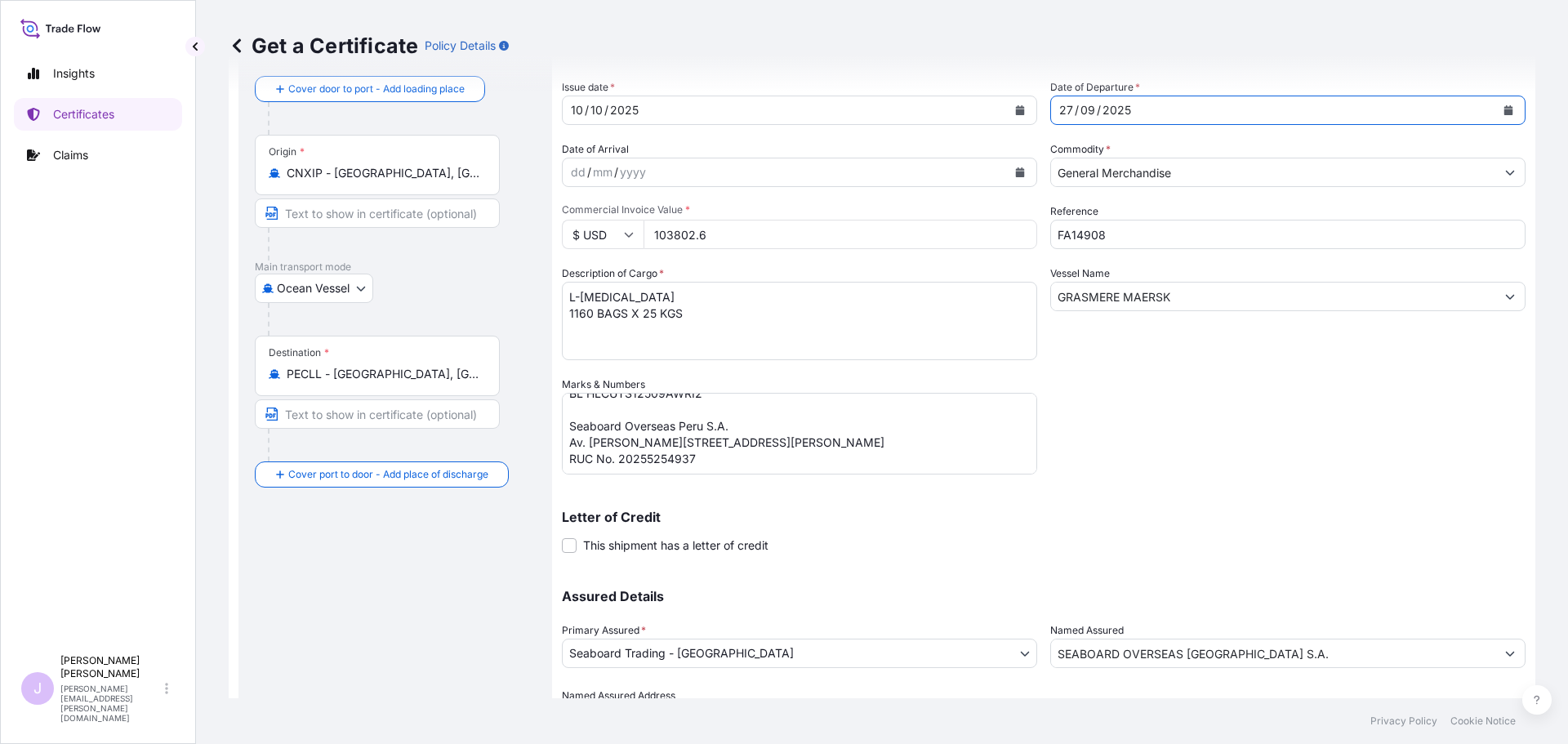
scroll to position [174, 0]
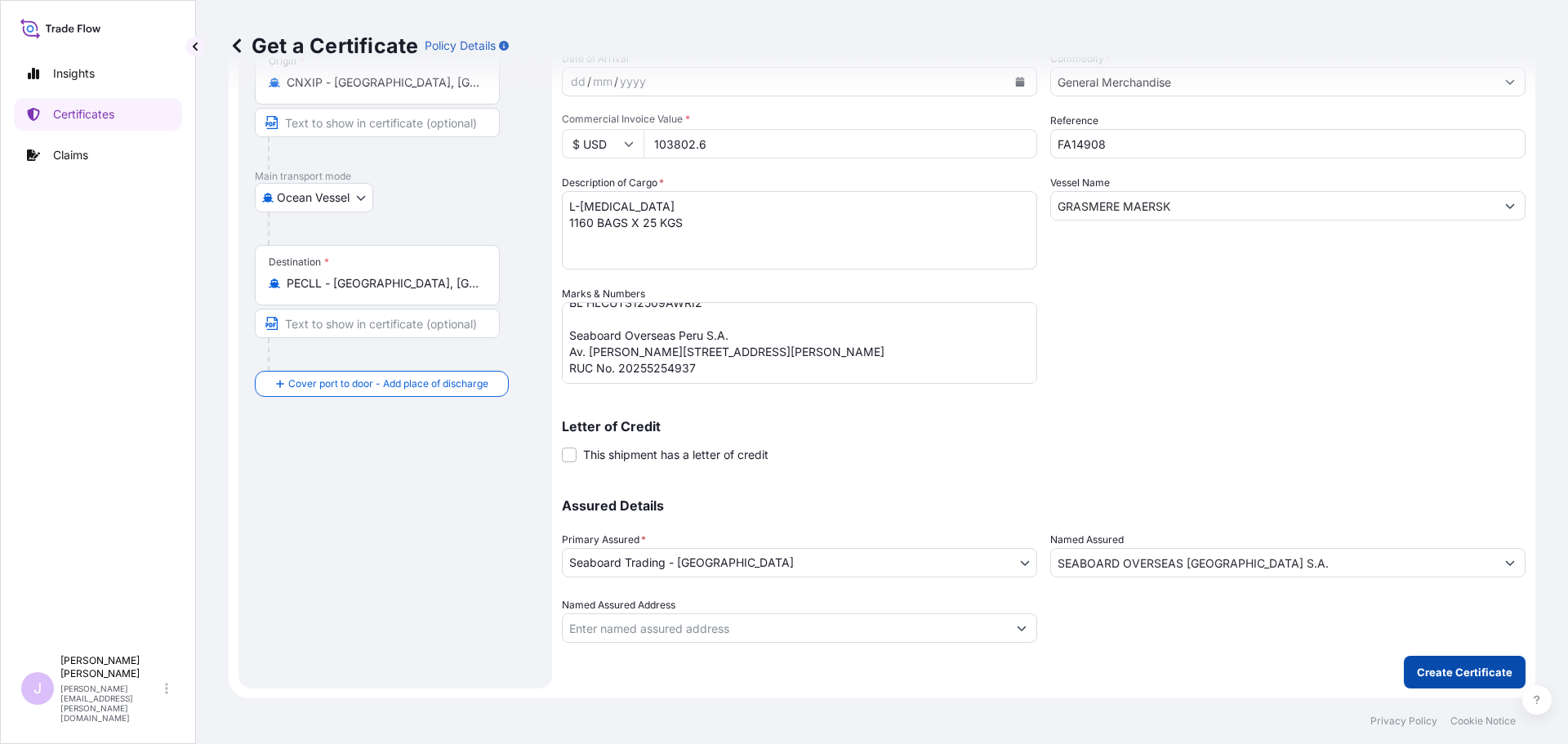
click at [1447, 666] on p "Create Certificate" at bounding box center [1464, 673] width 96 height 17
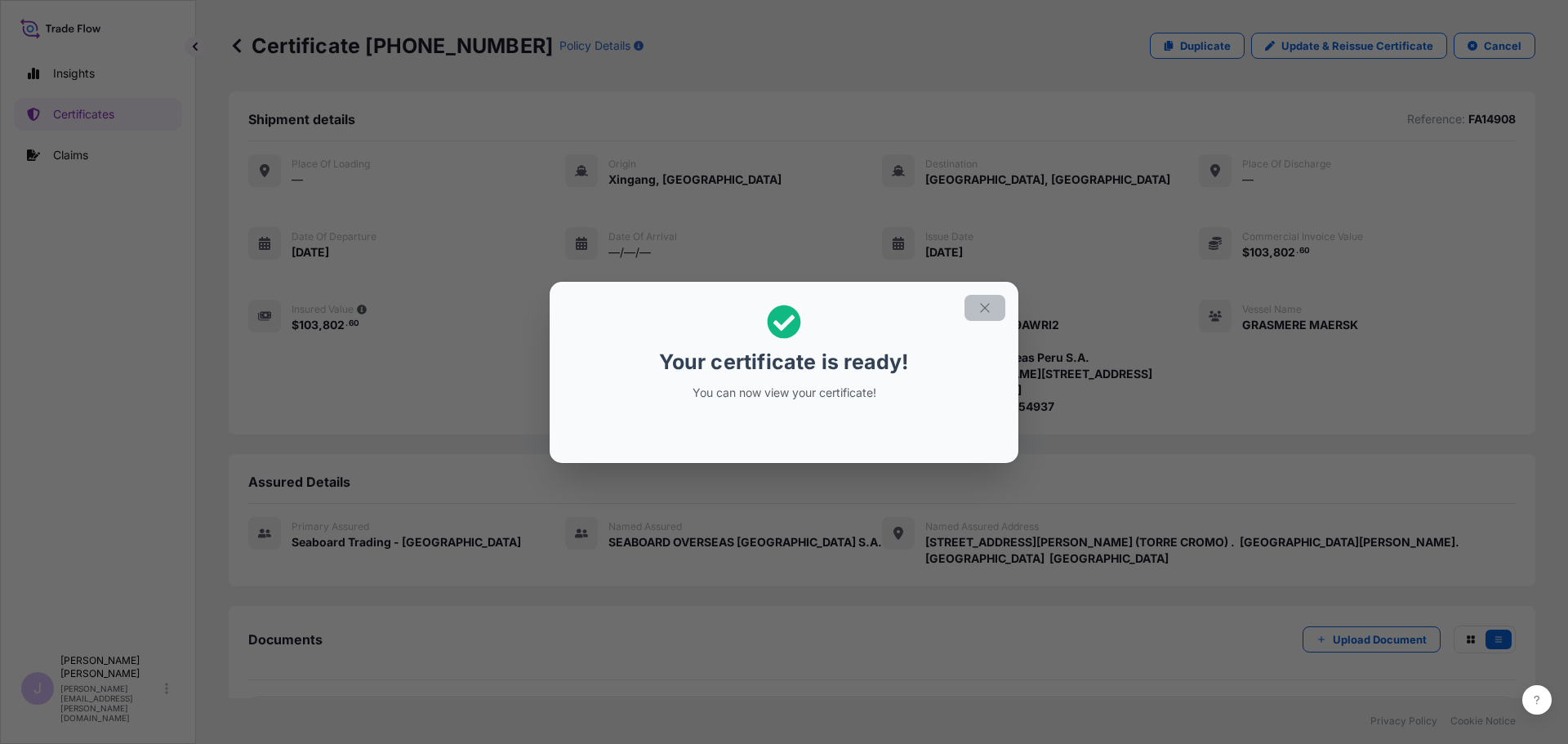
click at [978, 311] on icon "button" at bounding box center [985, 308] width 15 height 15
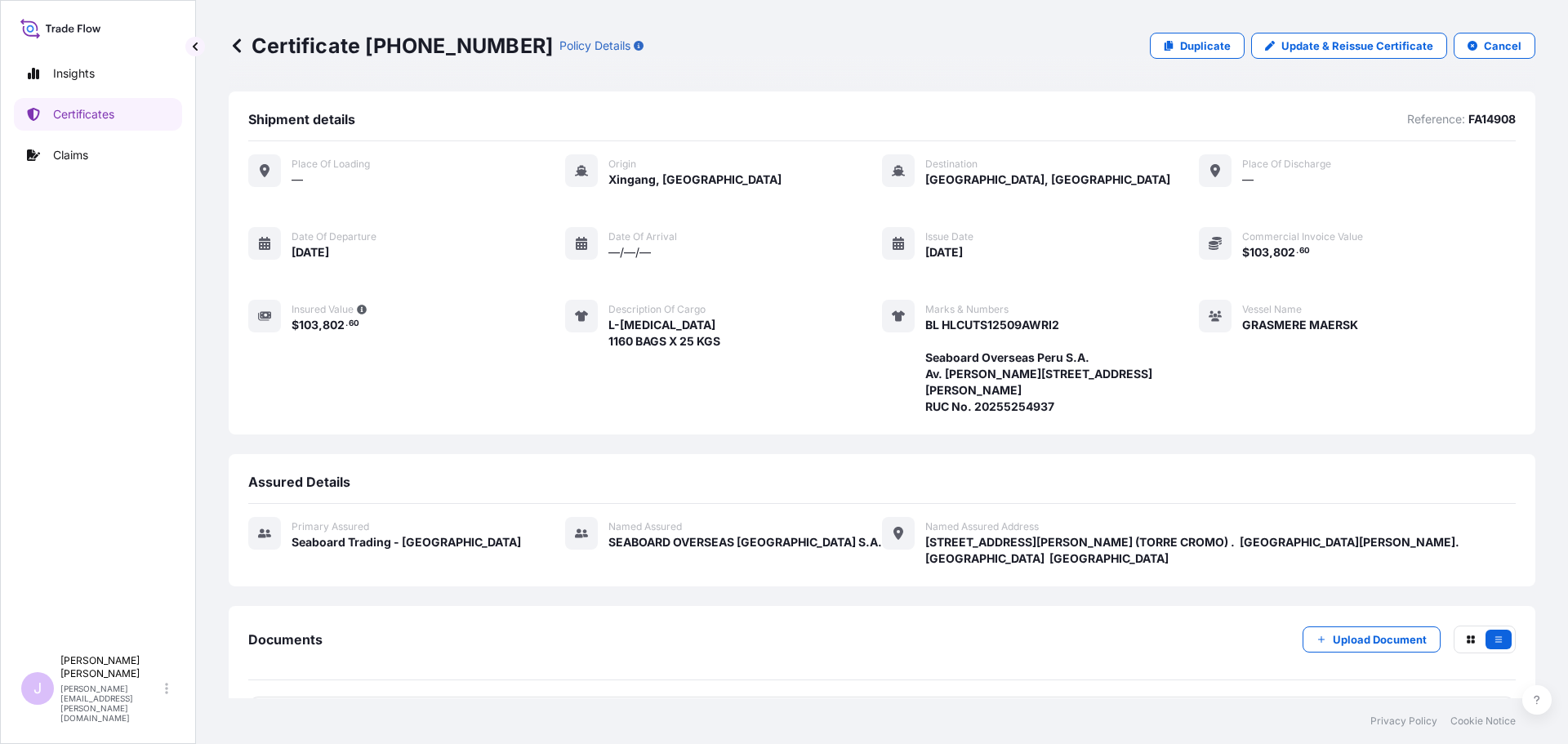
scroll to position [146, 0]
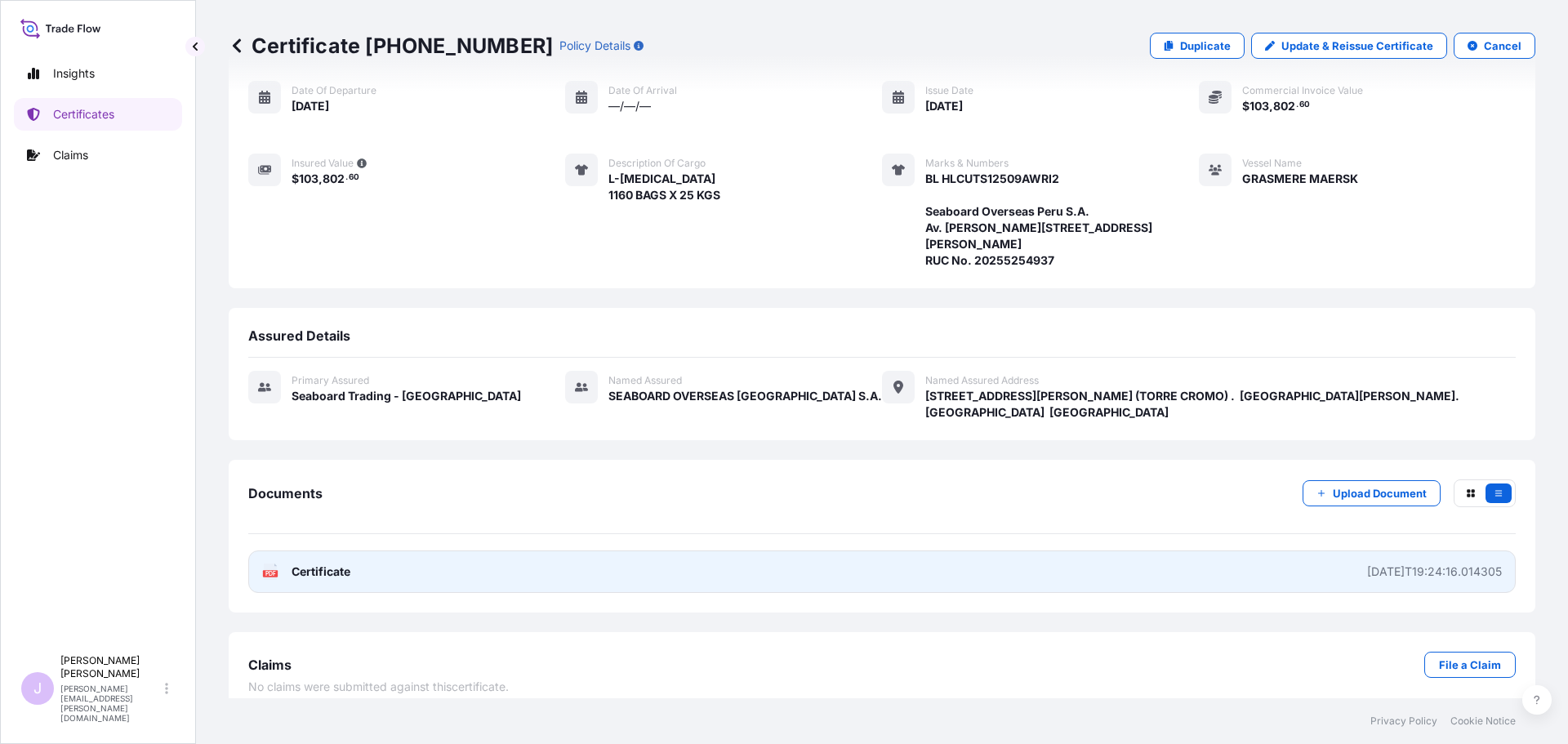
click at [846, 569] on link "PDF Certificate [DATE]T19:24:16.014305" at bounding box center [882, 571] width 1267 height 42
